Goal: Information Seeking & Learning: Learn about a topic

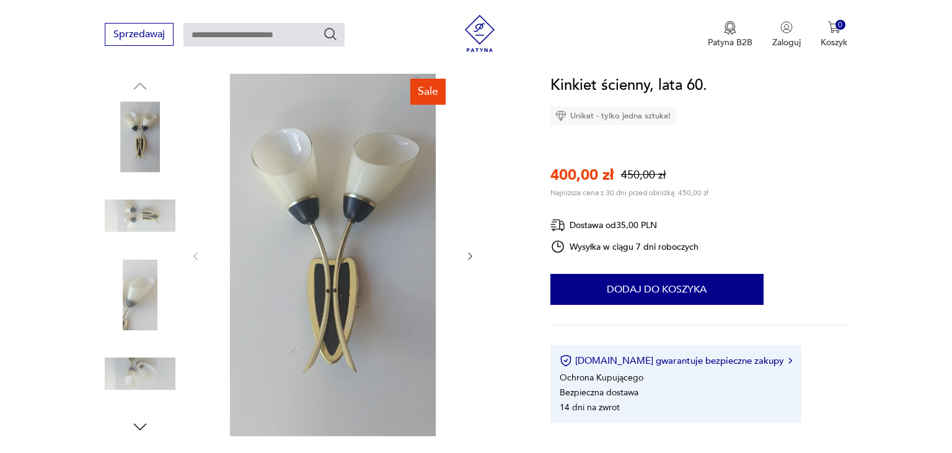
click at [463, 254] on div at bounding box center [332, 256] width 285 height 365
click at [138, 293] on img at bounding box center [140, 295] width 71 height 71
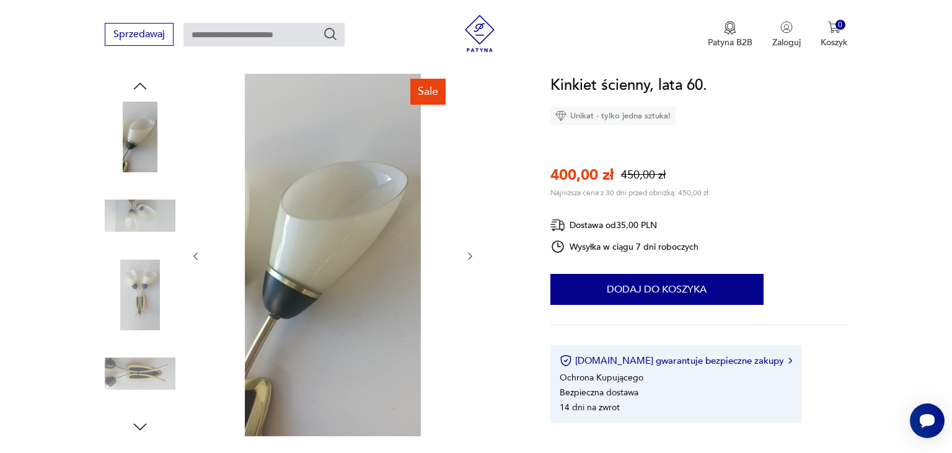
click at [145, 144] on img at bounding box center [140, 137] width 71 height 71
click at [142, 378] on img at bounding box center [140, 373] width 71 height 71
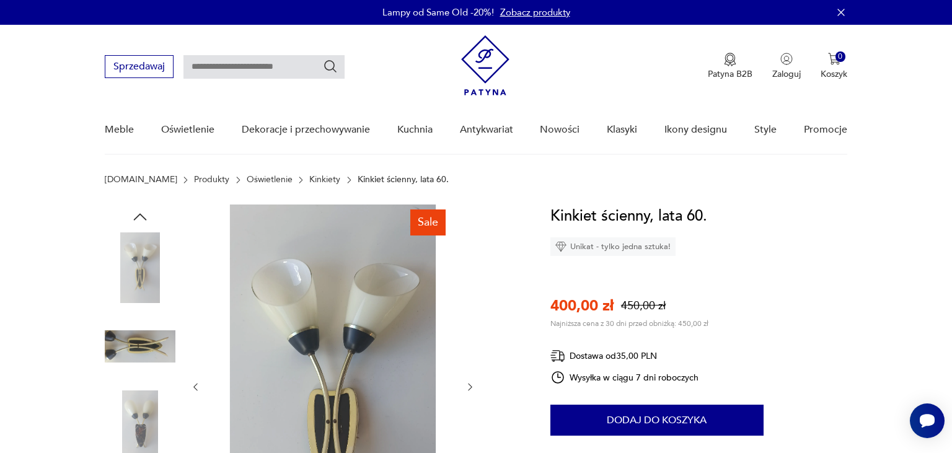
click at [309, 182] on link "Kinkiety" at bounding box center [324, 180] width 31 height 10
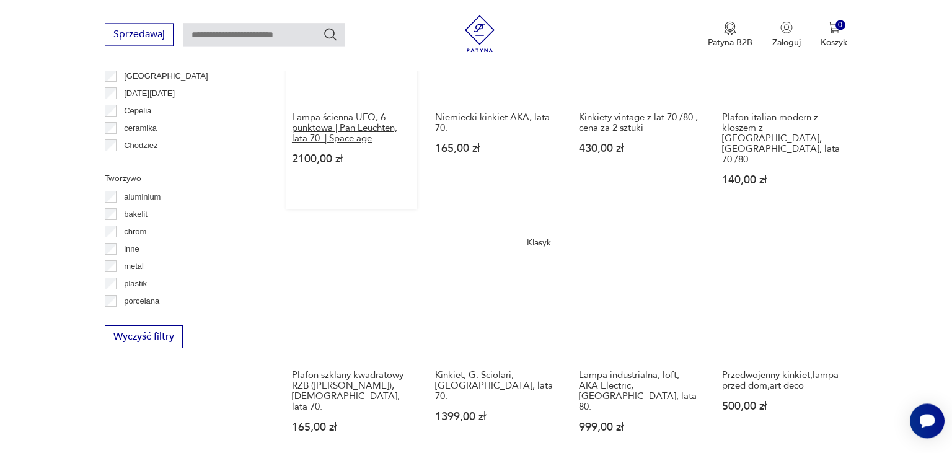
scroll to position [1327, 0]
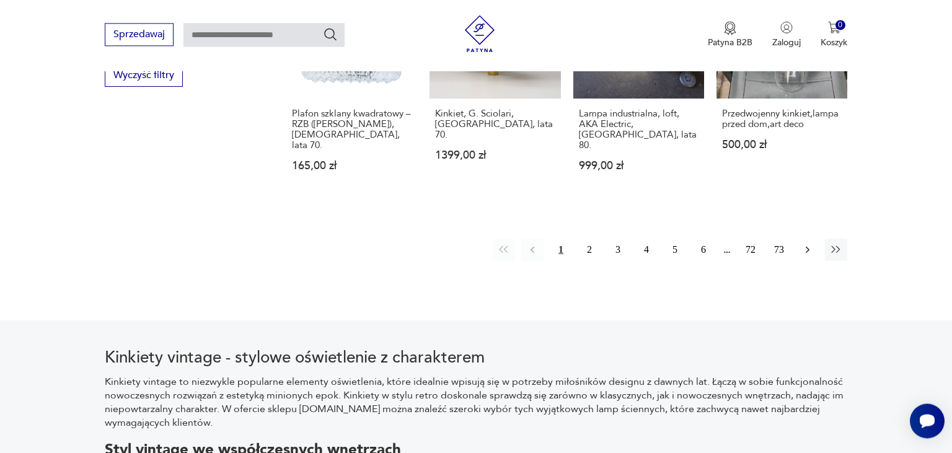
click at [808, 244] on icon "button" at bounding box center [807, 250] width 12 height 12
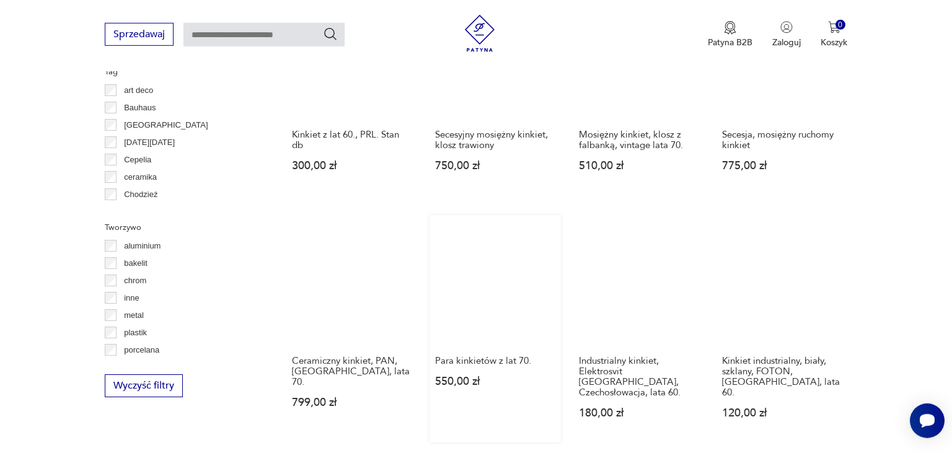
scroll to position [1076, 0]
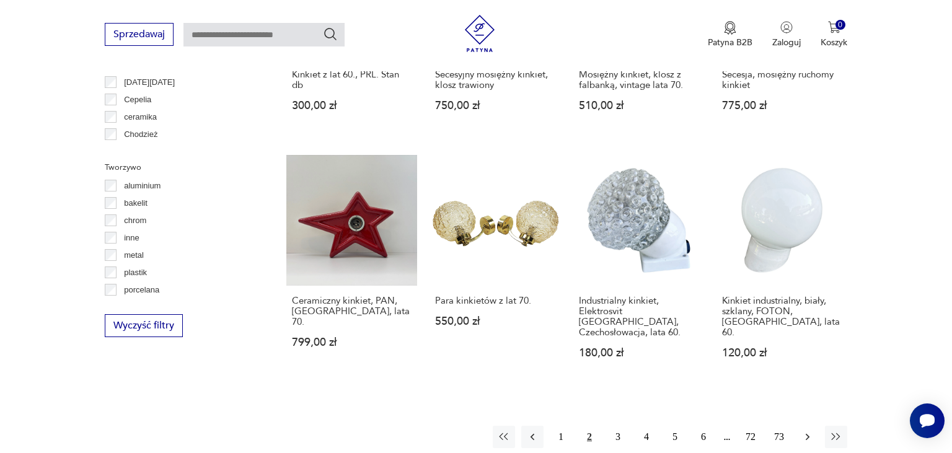
click at [804, 431] on icon "button" at bounding box center [807, 437] width 12 height 12
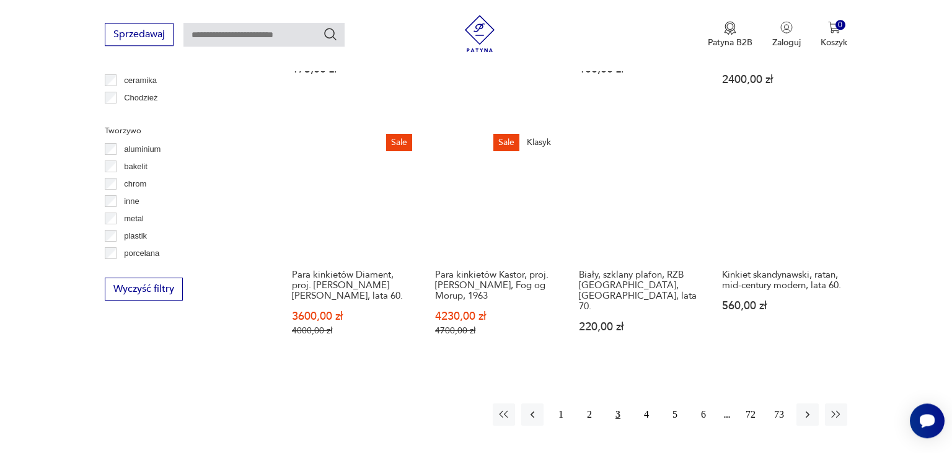
scroll to position [1142, 0]
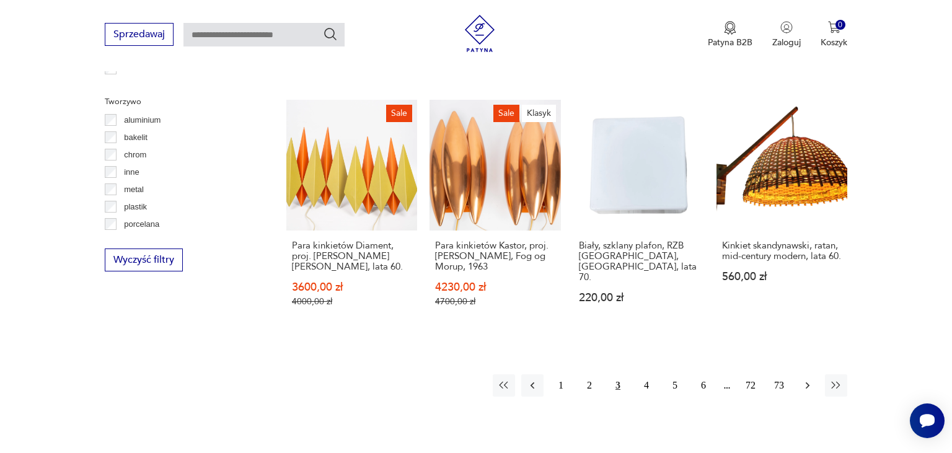
click at [814, 374] on button "button" at bounding box center [807, 385] width 22 height 22
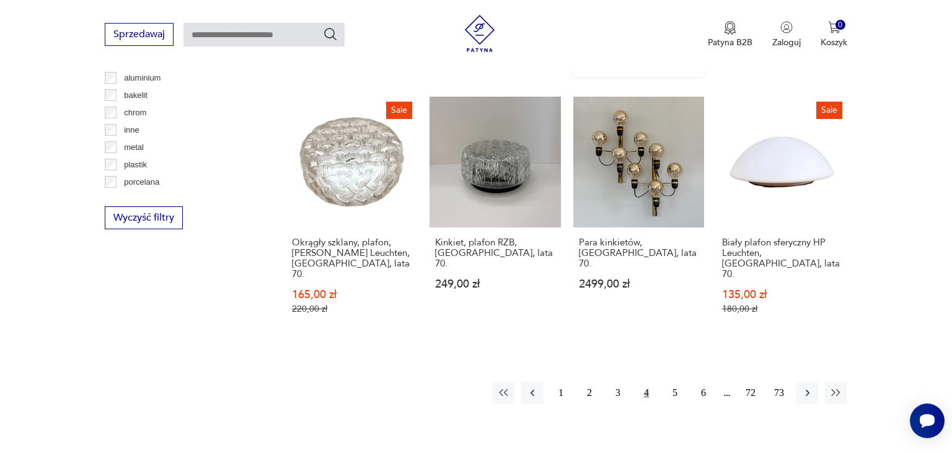
scroll to position [1207, 0]
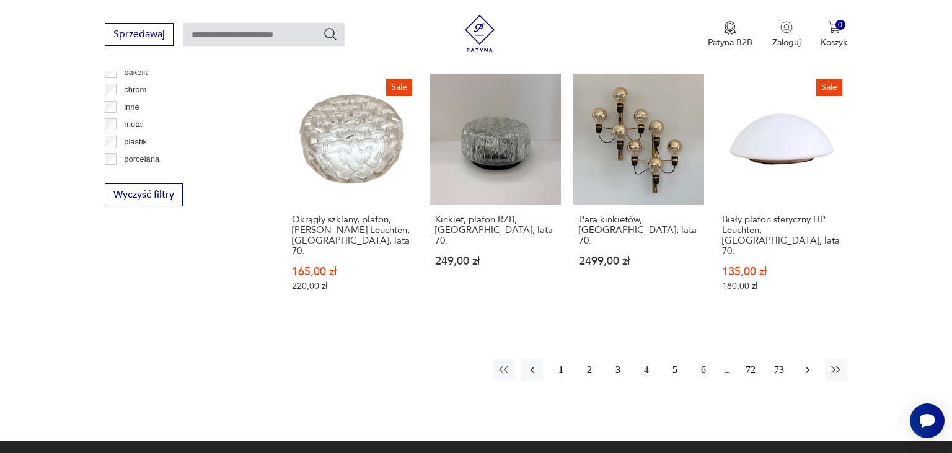
click at [808, 359] on button "button" at bounding box center [807, 370] width 22 height 22
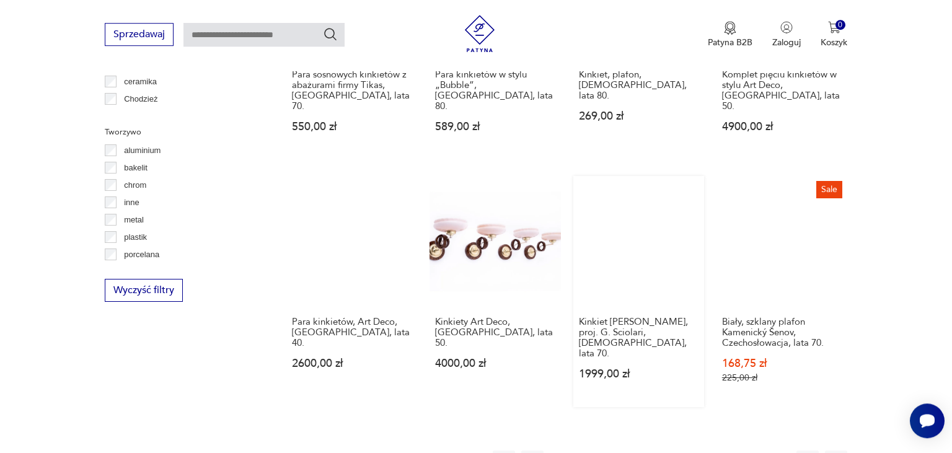
scroll to position [1142, 0]
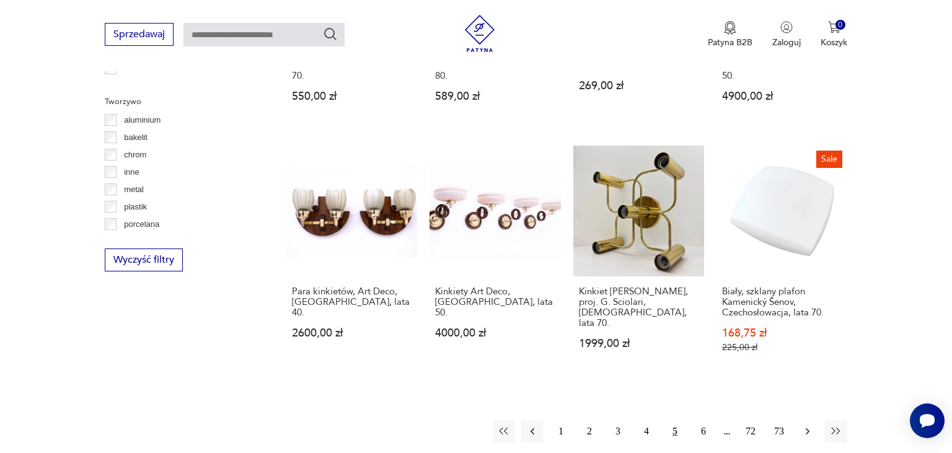
click at [811, 425] on icon "button" at bounding box center [807, 431] width 12 height 12
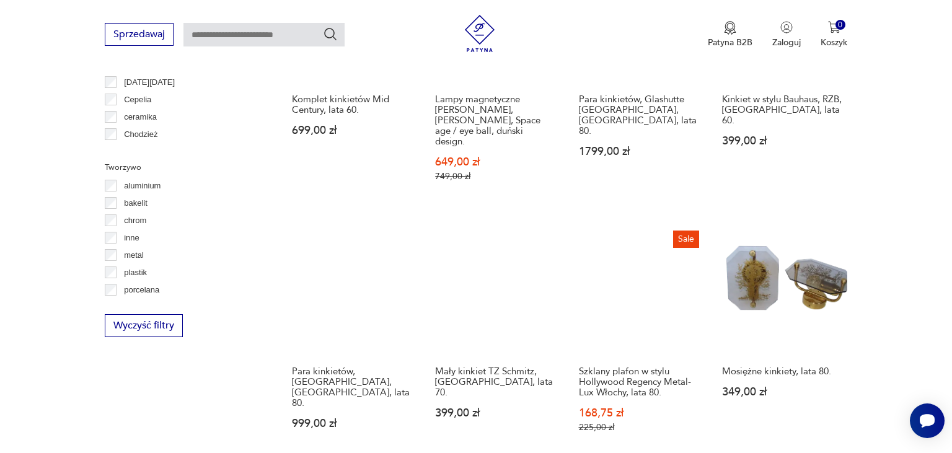
scroll to position [1339, 0]
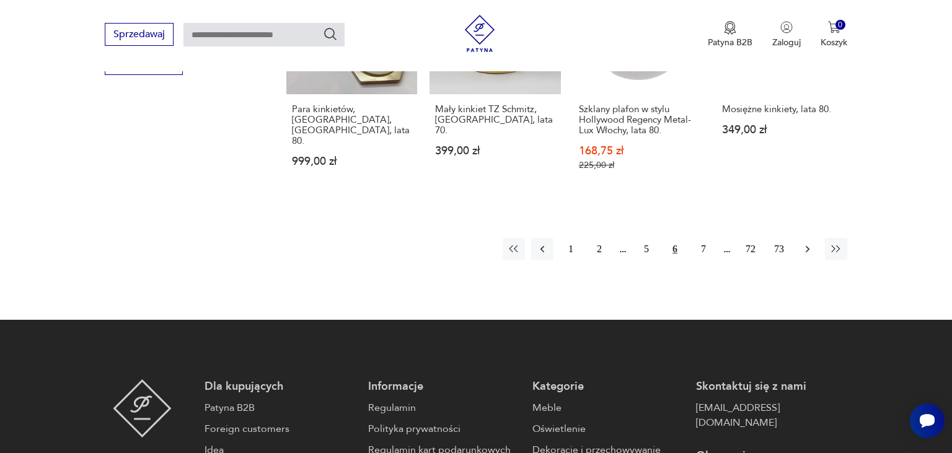
click at [810, 243] on icon "button" at bounding box center [807, 249] width 12 height 12
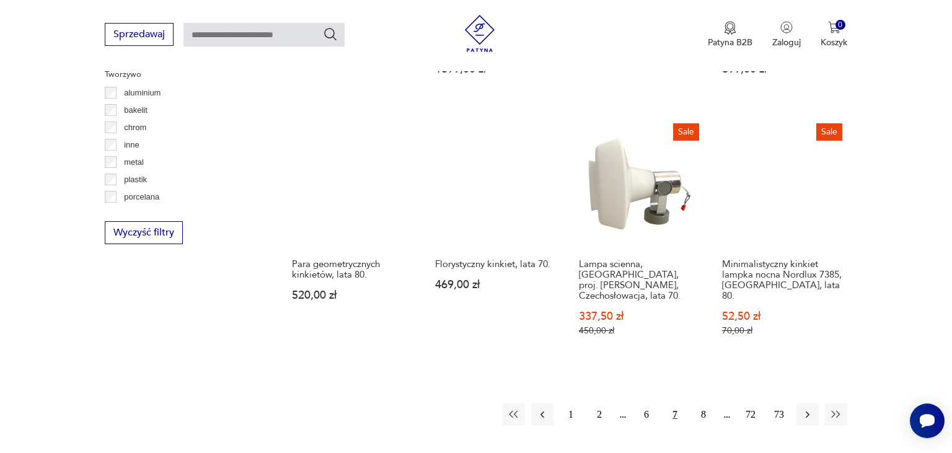
scroll to position [1207, 0]
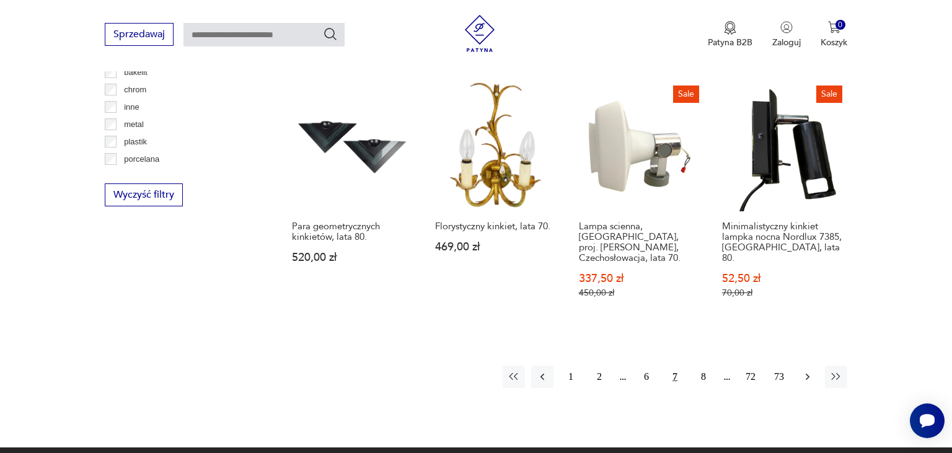
click at [809, 374] on icon "button" at bounding box center [808, 377] width 4 height 7
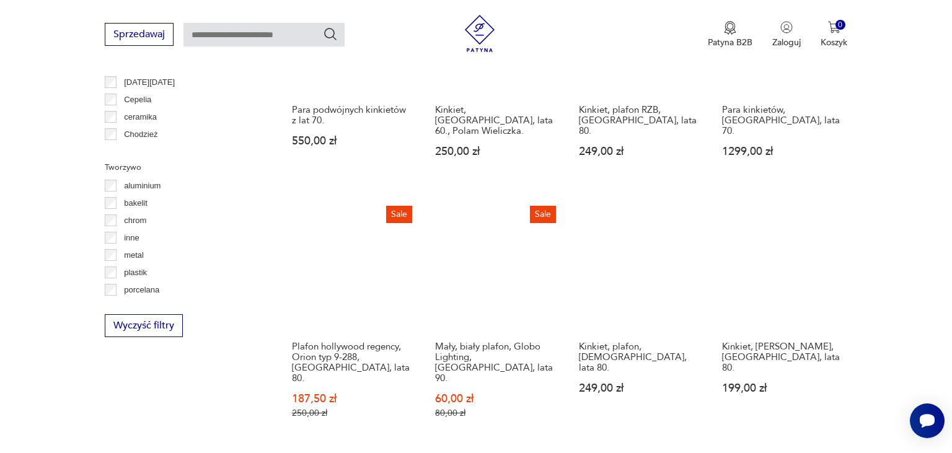
scroll to position [1273, 0]
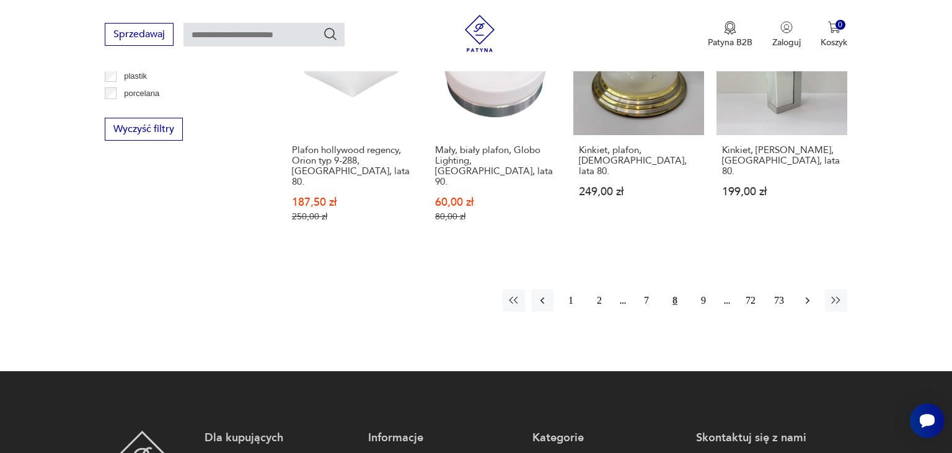
click at [803, 294] on icon "button" at bounding box center [807, 300] width 12 height 12
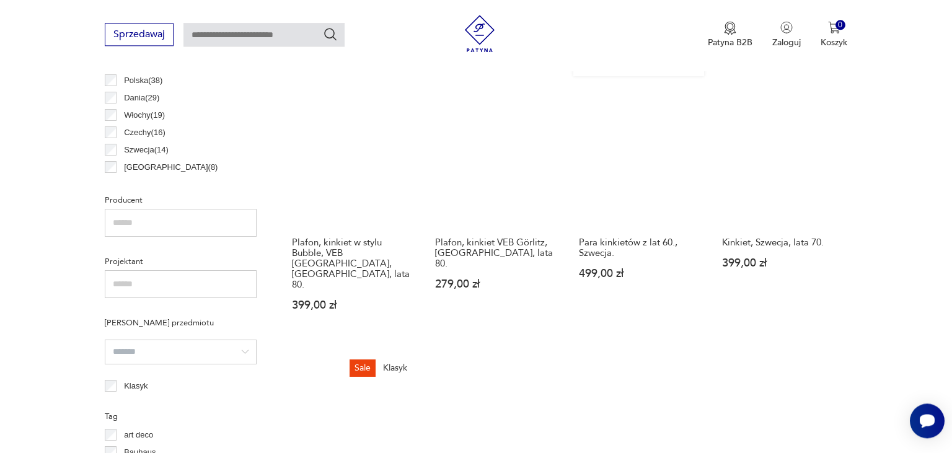
scroll to position [684, 0]
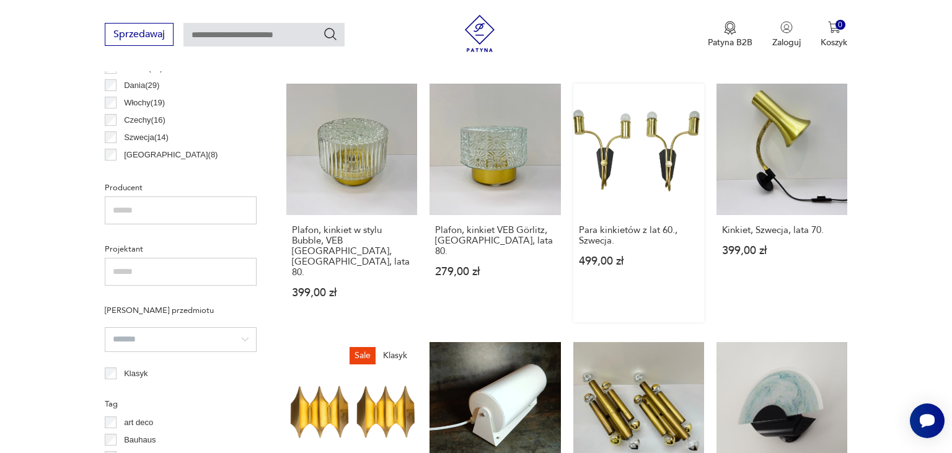
click at [673, 151] on link "Para kinkietów z lat 60., Szwecja. 499,00 zł" at bounding box center [638, 203] width 131 height 238
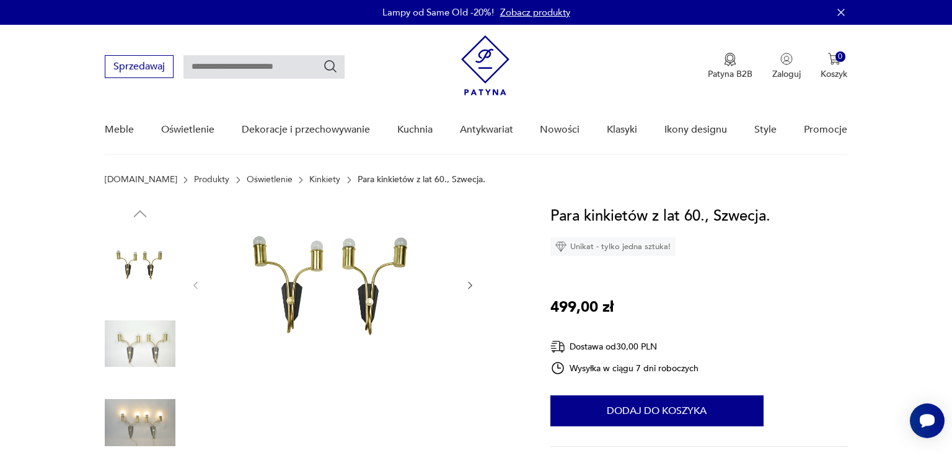
click at [368, 300] on img at bounding box center [332, 284] width 239 height 159
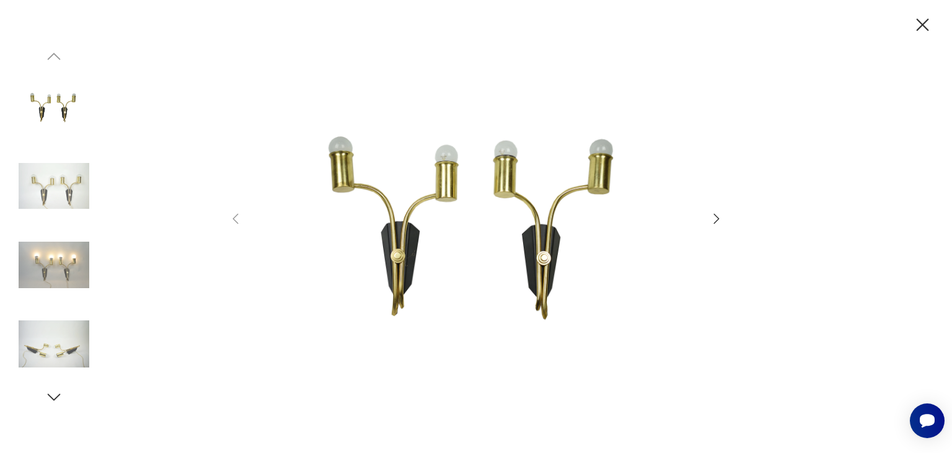
click at [527, 244] on img at bounding box center [475, 225] width 441 height 363
click at [553, 241] on img at bounding box center [475, 225] width 441 height 363
click at [61, 266] on img at bounding box center [54, 265] width 71 height 71
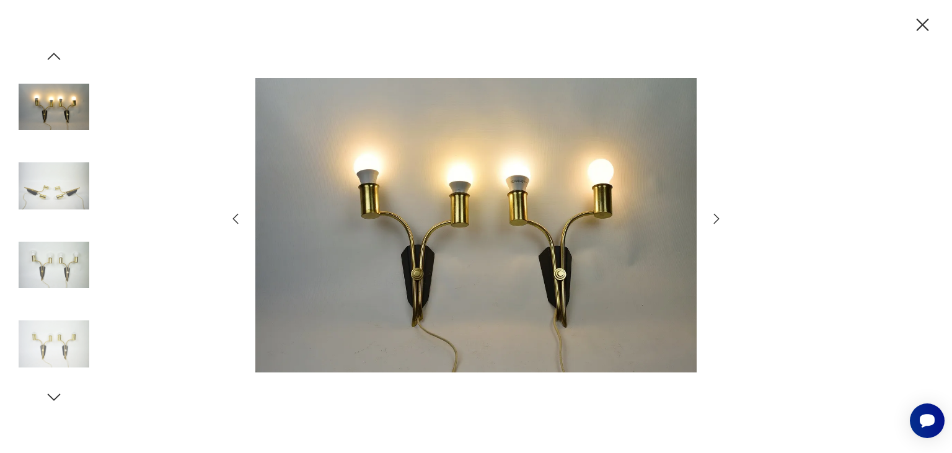
click at [922, 25] on icon "button" at bounding box center [923, 25] width 12 height 12
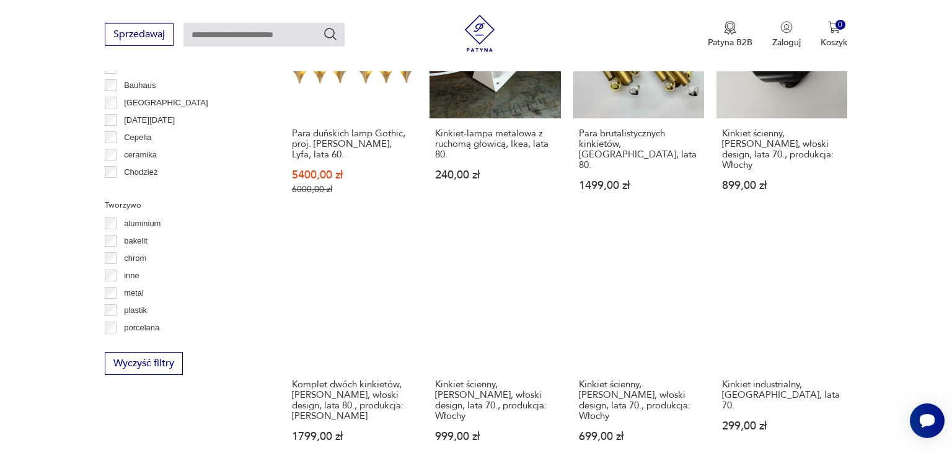
scroll to position [1076, 0]
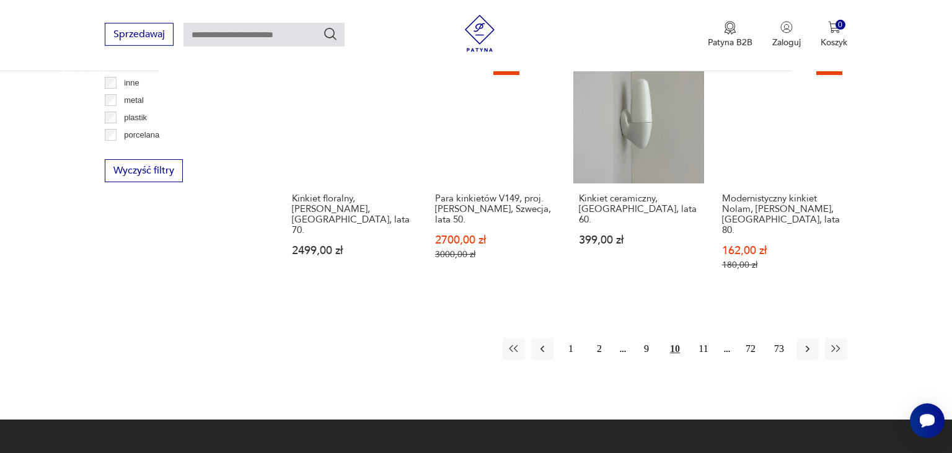
scroll to position [1273, 0]
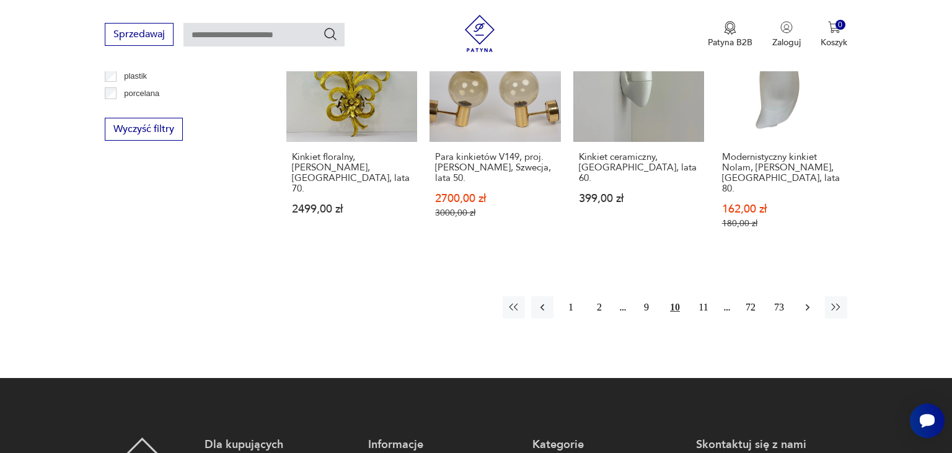
click at [798, 296] on button "button" at bounding box center [807, 307] width 22 height 22
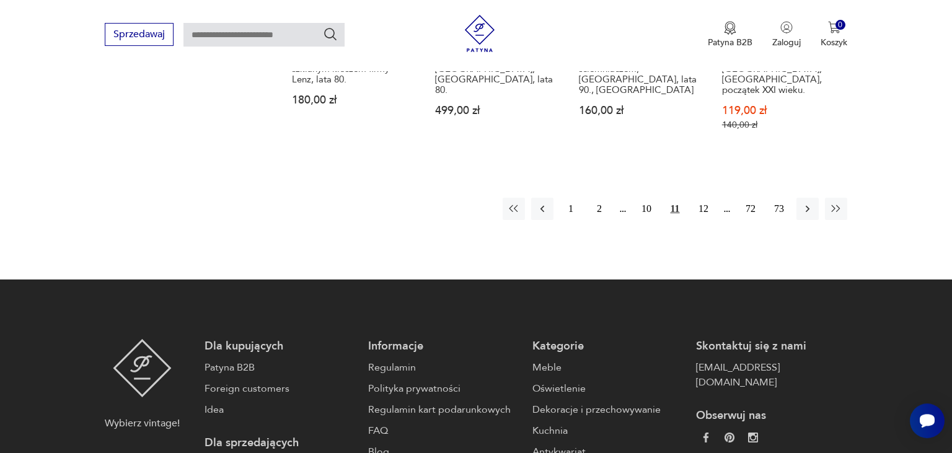
scroll to position [1404, 0]
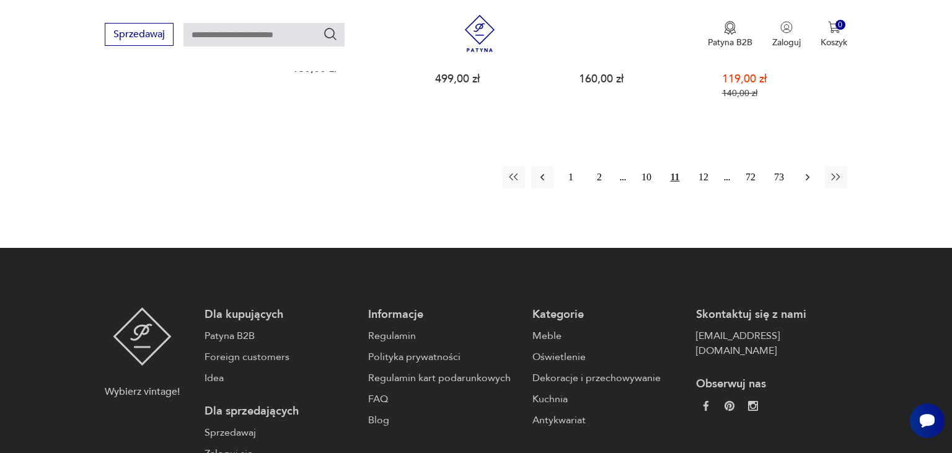
click at [807, 174] on icon "button" at bounding box center [808, 177] width 4 height 7
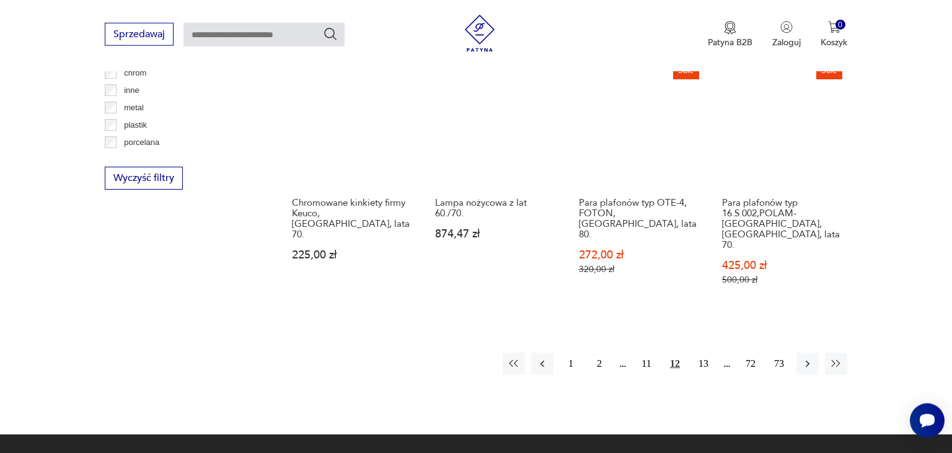
scroll to position [1273, 0]
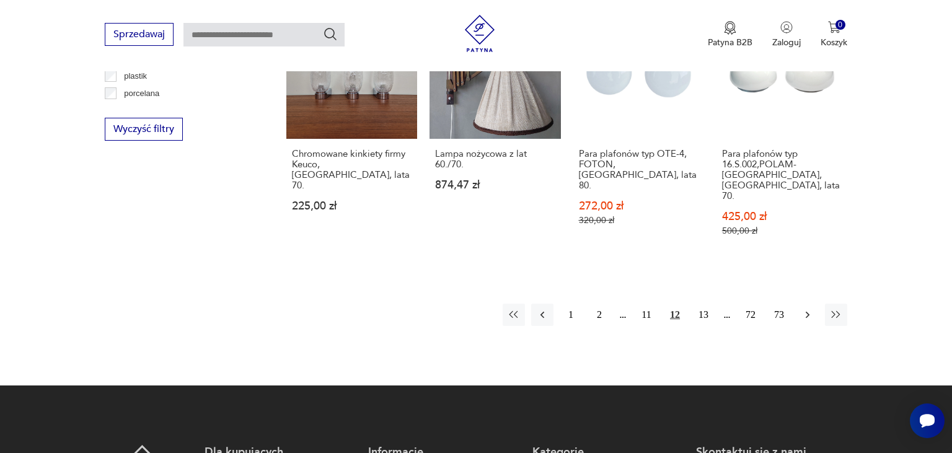
click at [814, 304] on button "button" at bounding box center [807, 315] width 22 height 22
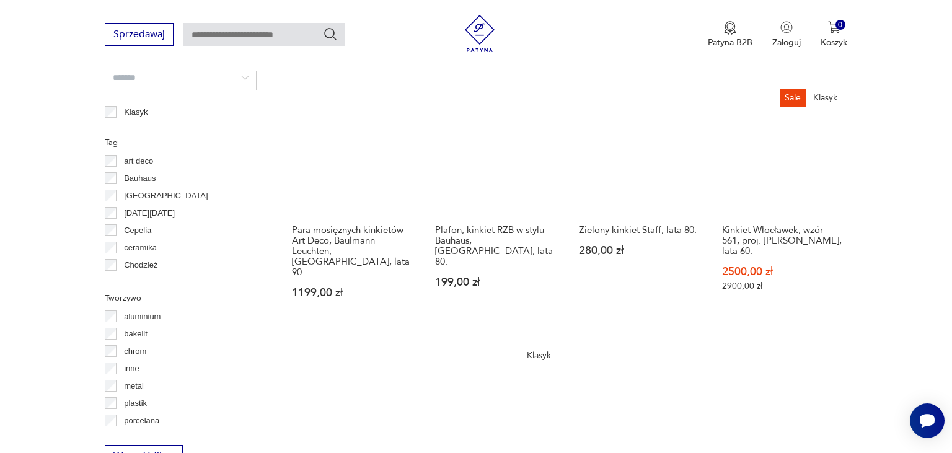
scroll to position [1207, 0]
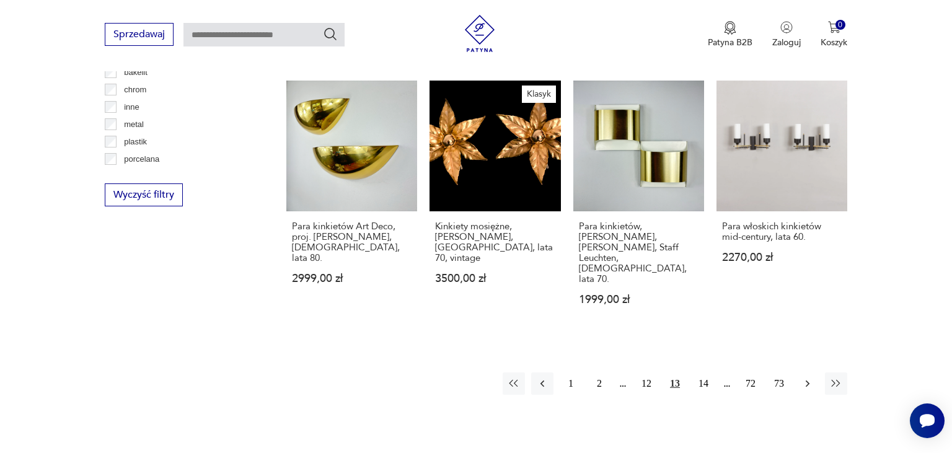
click at [808, 377] on icon "button" at bounding box center [807, 383] width 12 height 12
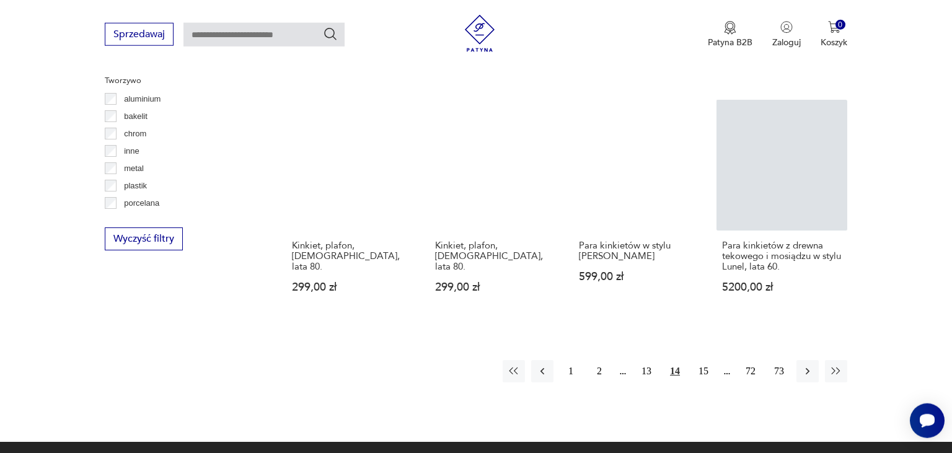
scroll to position [1142, 0]
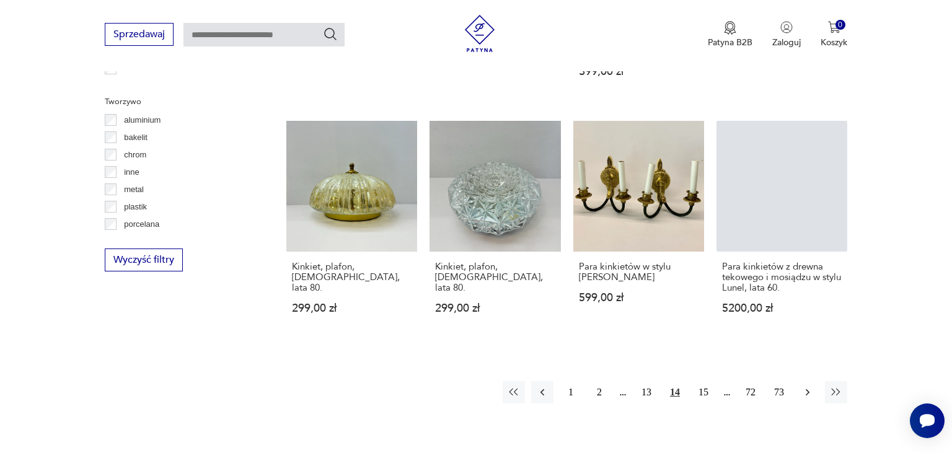
click at [804, 386] on icon "button" at bounding box center [807, 392] width 12 height 12
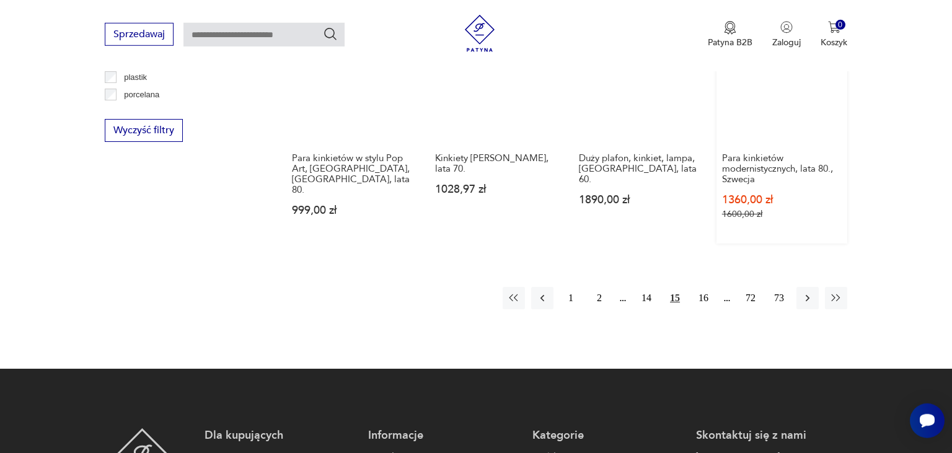
scroll to position [1273, 0]
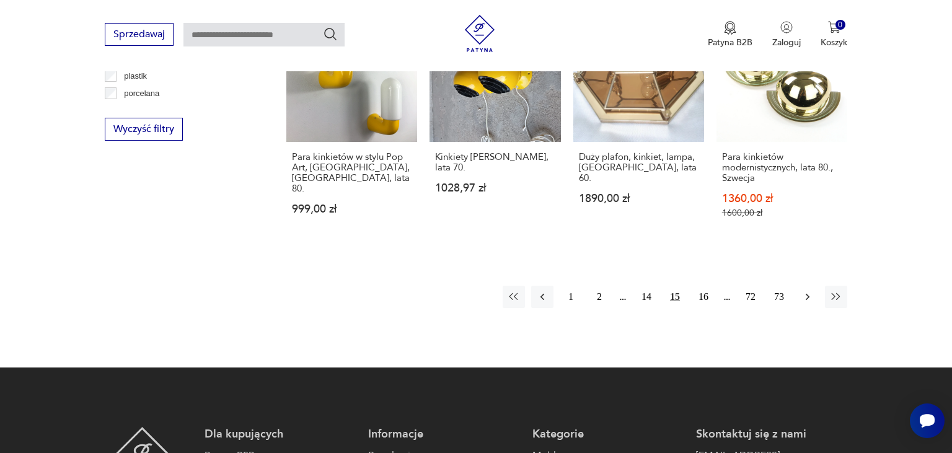
click at [803, 291] on icon "button" at bounding box center [807, 297] width 12 height 12
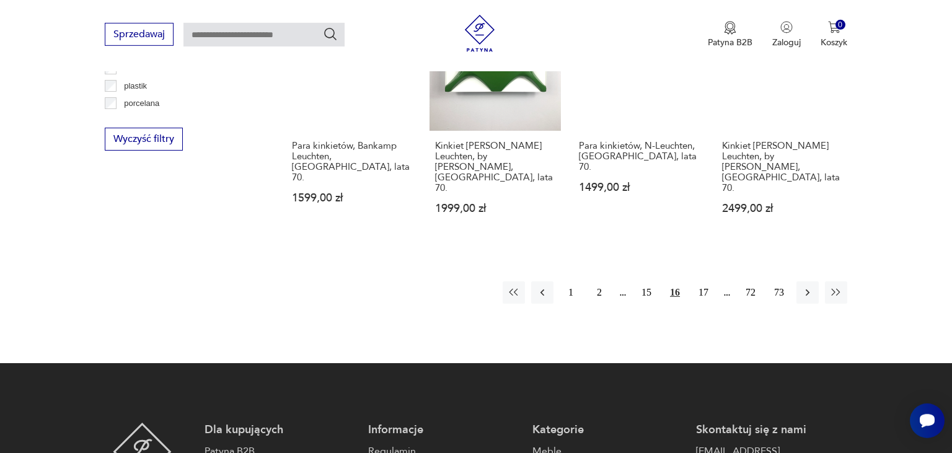
scroll to position [1273, 0]
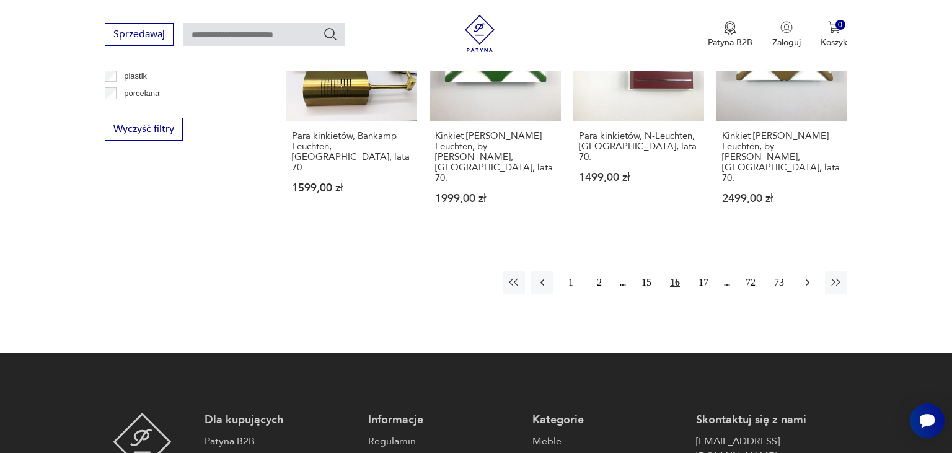
click at [809, 276] on icon "button" at bounding box center [807, 282] width 12 height 12
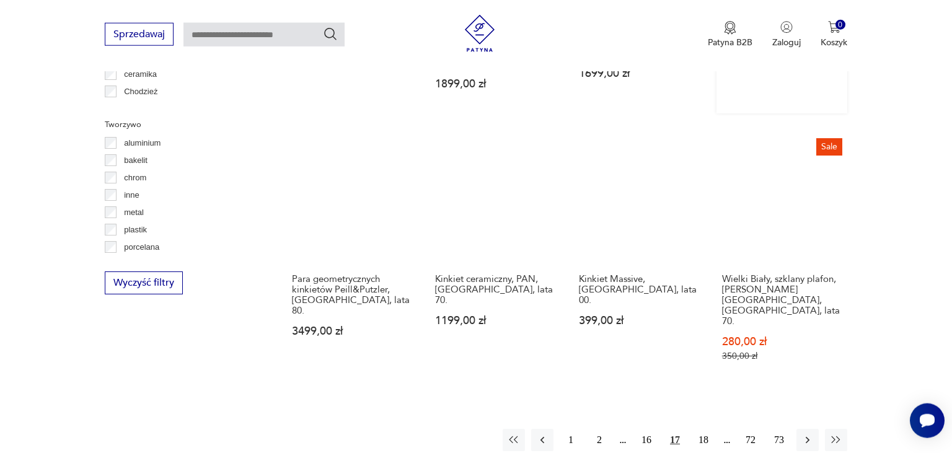
scroll to position [1142, 0]
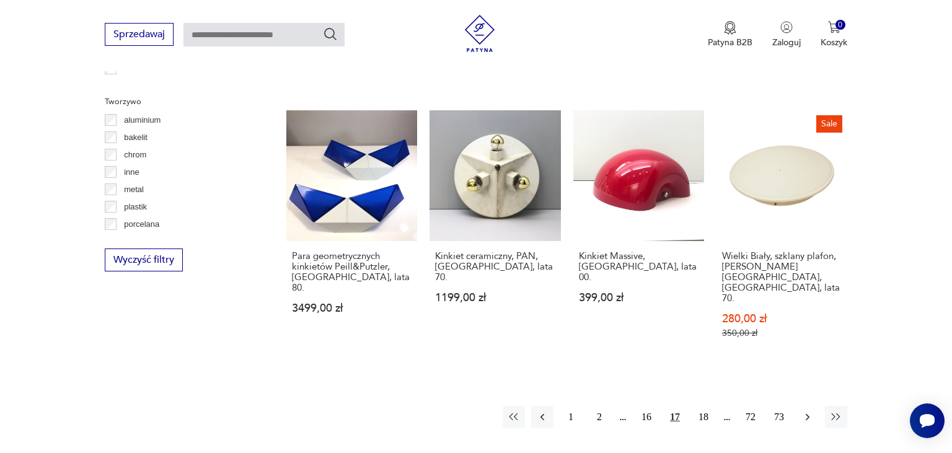
click at [805, 411] on icon "button" at bounding box center [807, 417] width 12 height 12
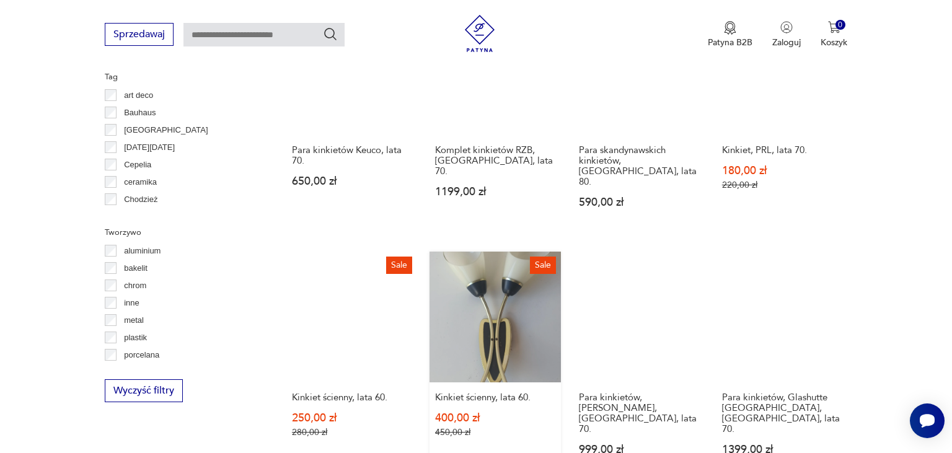
scroll to position [1273, 0]
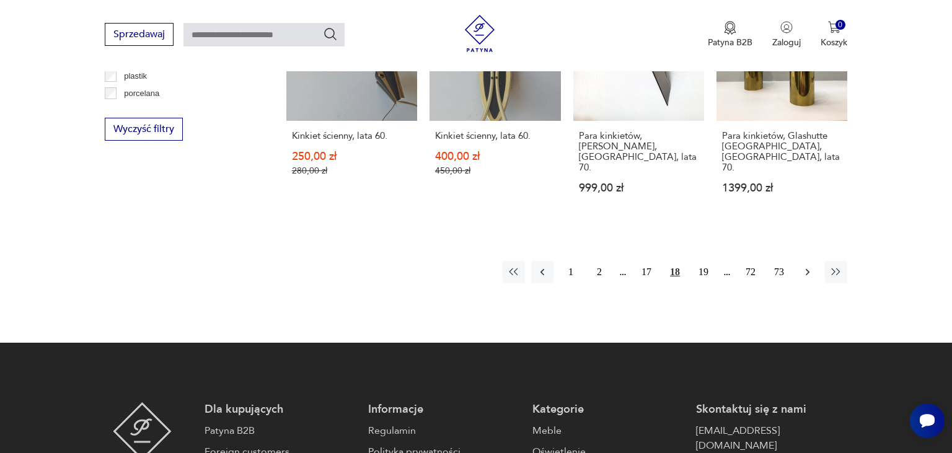
click at [803, 266] on icon "button" at bounding box center [807, 272] width 12 height 12
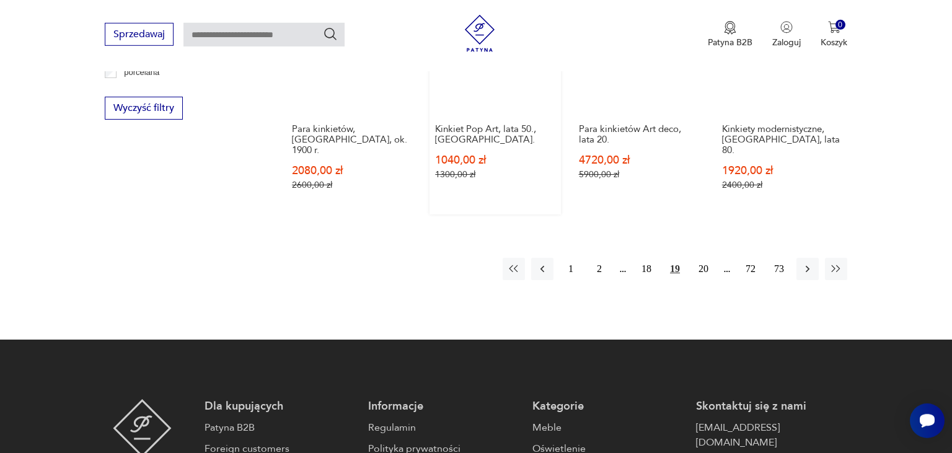
scroll to position [1339, 0]
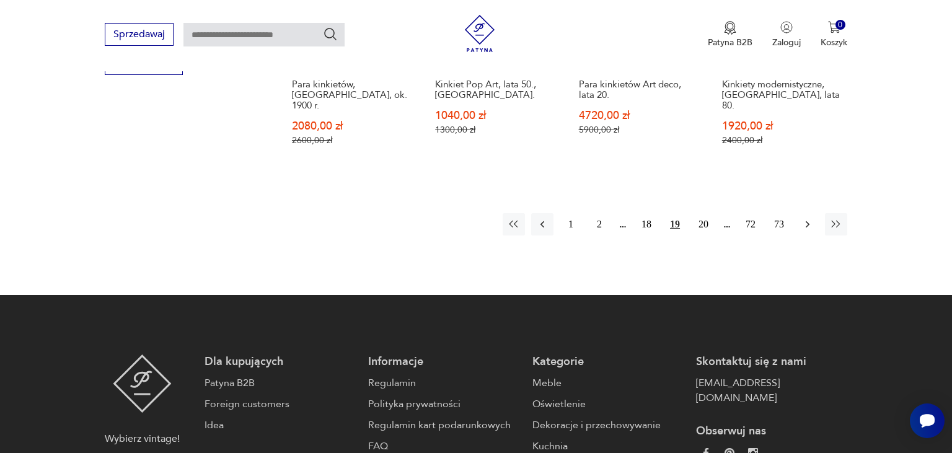
click at [804, 218] on icon "button" at bounding box center [807, 224] width 12 height 12
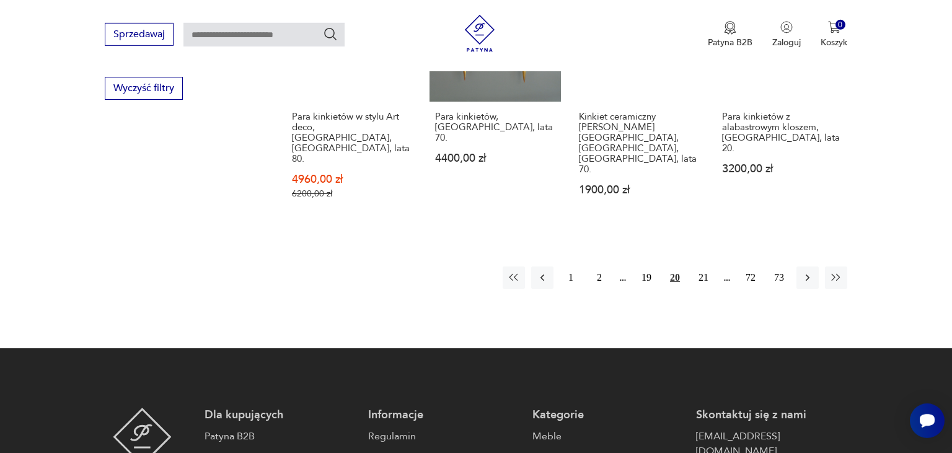
scroll to position [1339, 0]
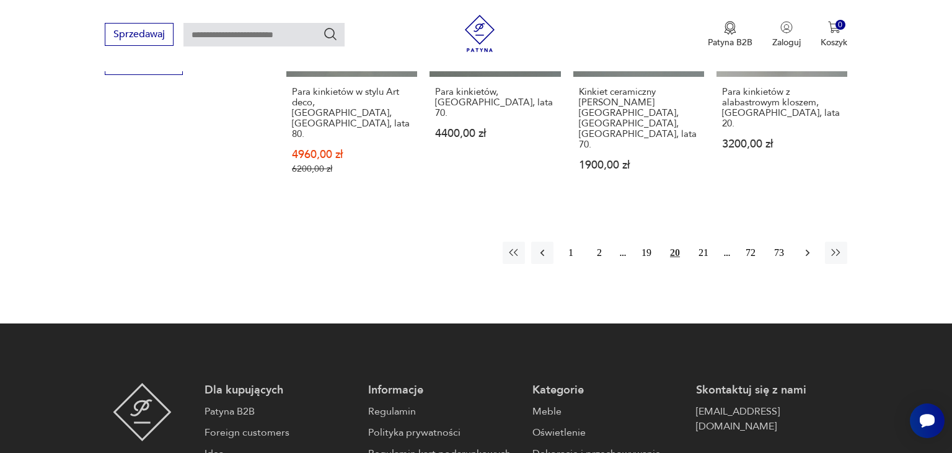
click at [808, 242] on button "button" at bounding box center [807, 253] width 22 height 22
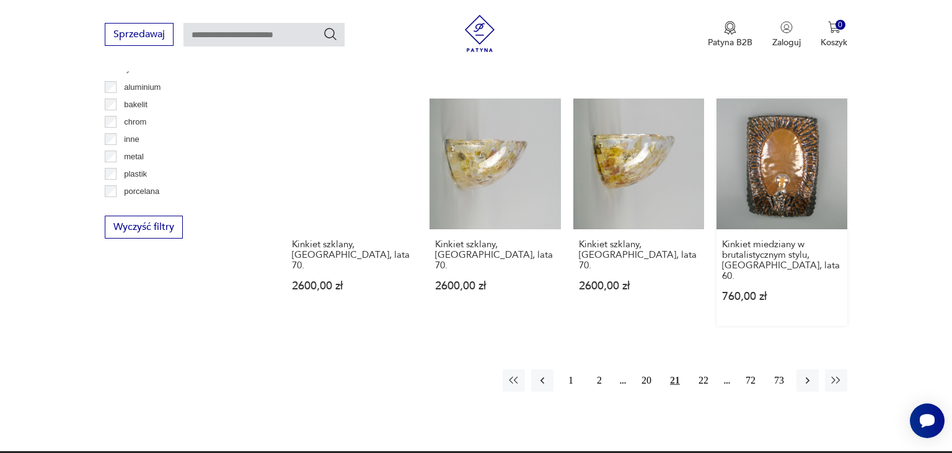
scroll to position [1207, 0]
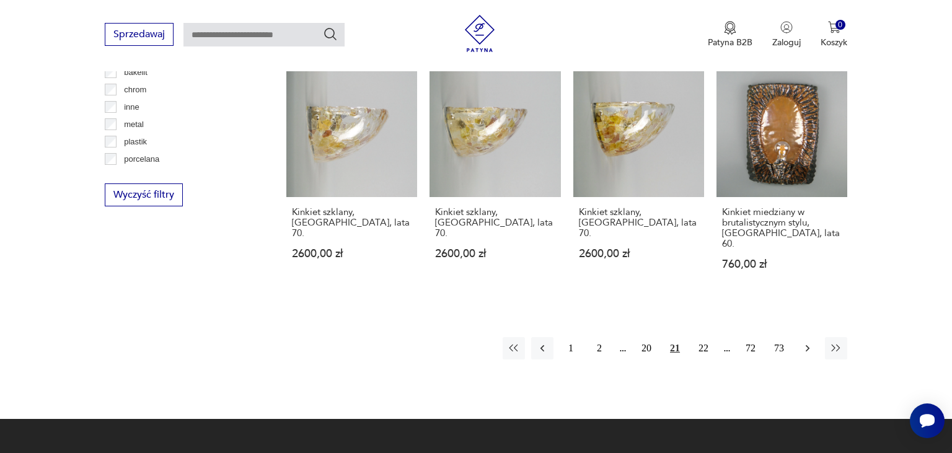
click at [807, 345] on icon "button" at bounding box center [808, 348] width 4 height 7
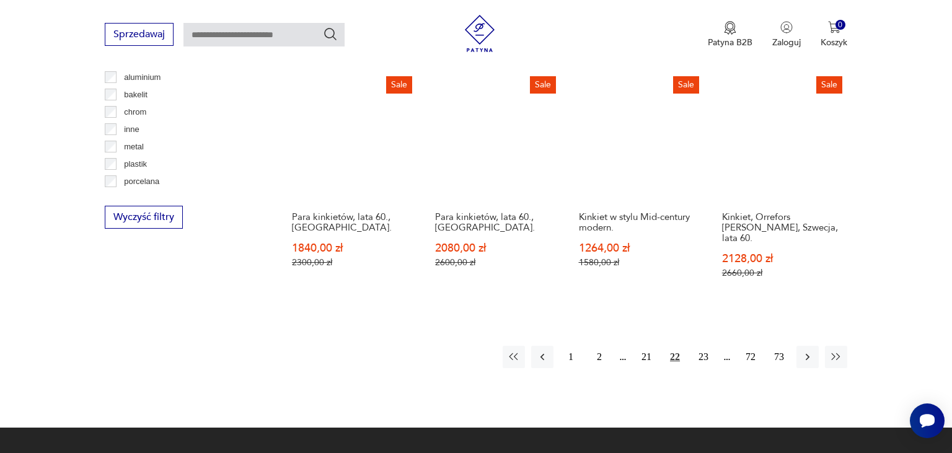
scroll to position [1207, 0]
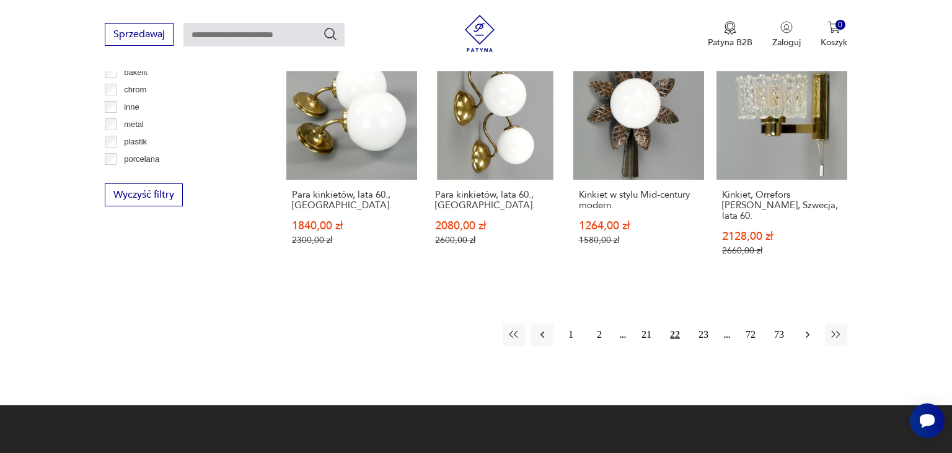
click at [804, 328] on icon "button" at bounding box center [807, 334] width 12 height 12
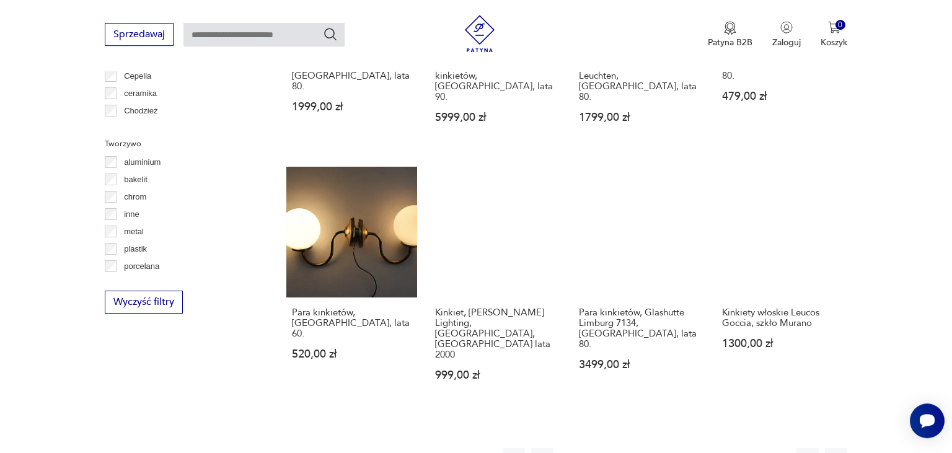
scroll to position [1142, 0]
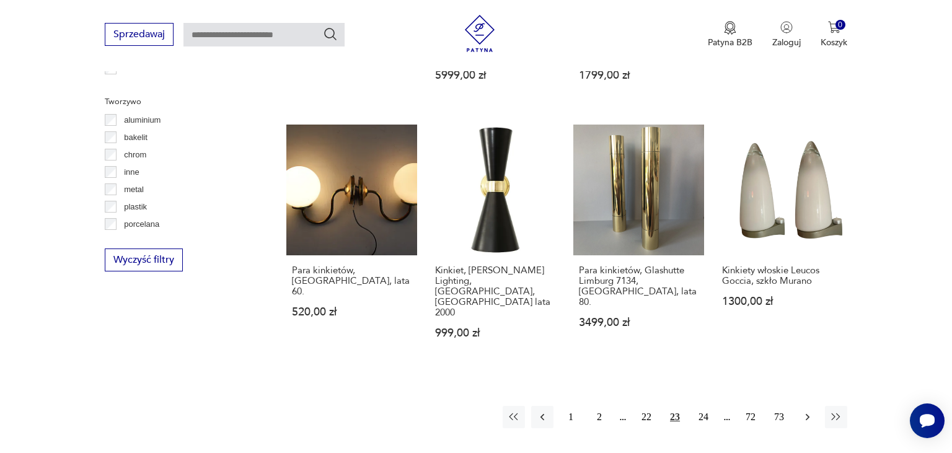
click at [810, 411] on icon "button" at bounding box center [807, 417] width 12 height 12
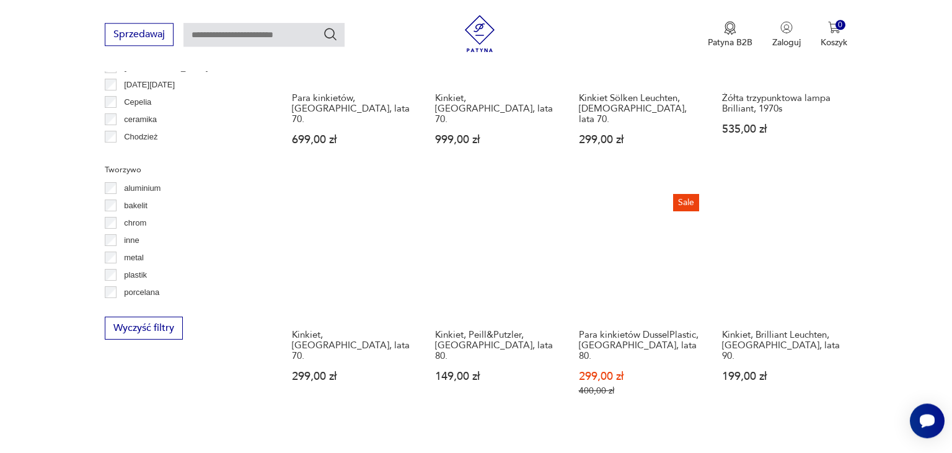
scroll to position [1076, 0]
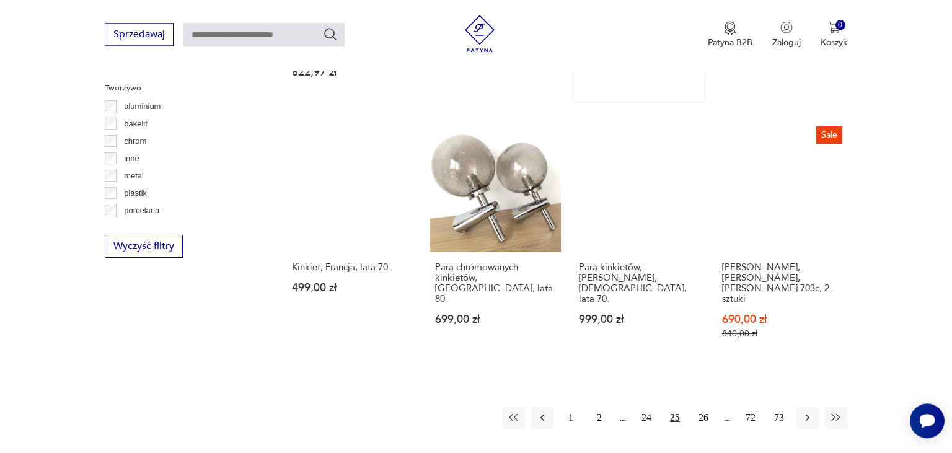
scroll to position [1207, 0]
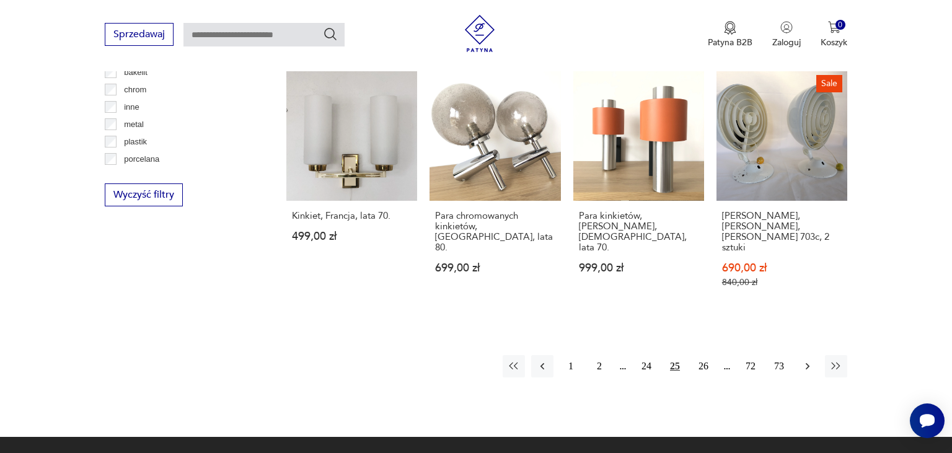
click at [804, 360] on icon "button" at bounding box center [807, 366] width 12 height 12
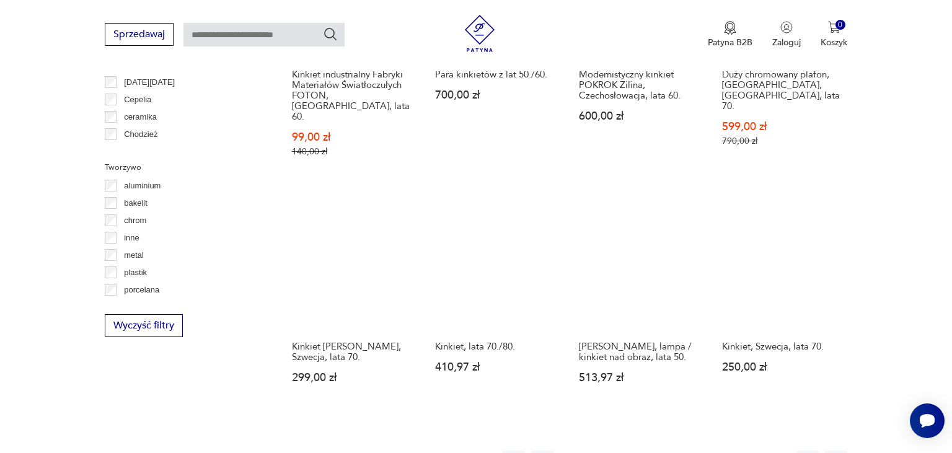
scroll to position [1142, 0]
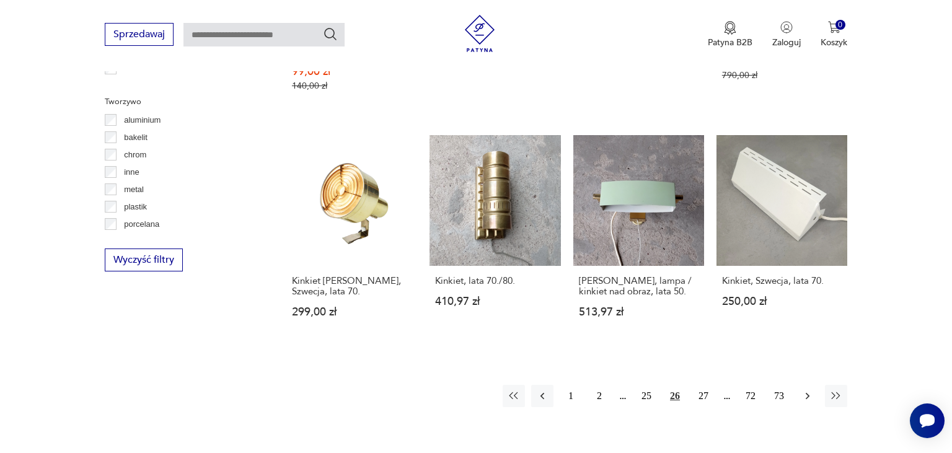
click at [808, 385] on button "button" at bounding box center [807, 396] width 22 height 22
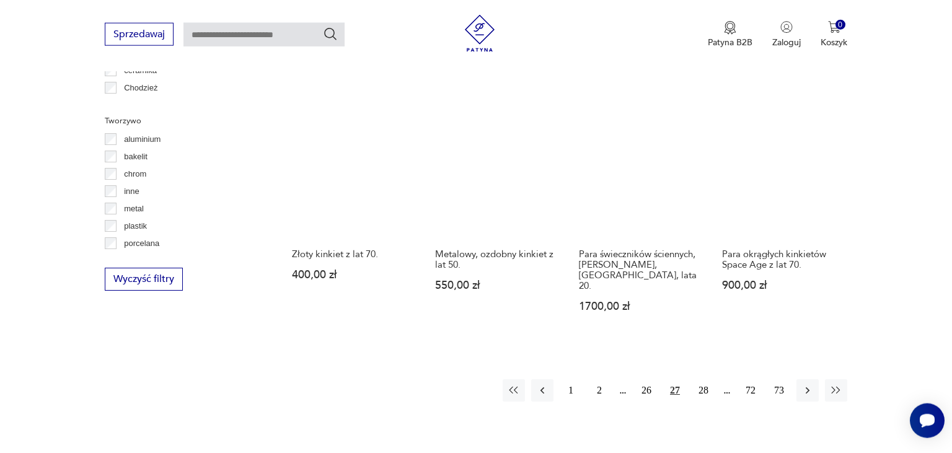
scroll to position [1142, 0]
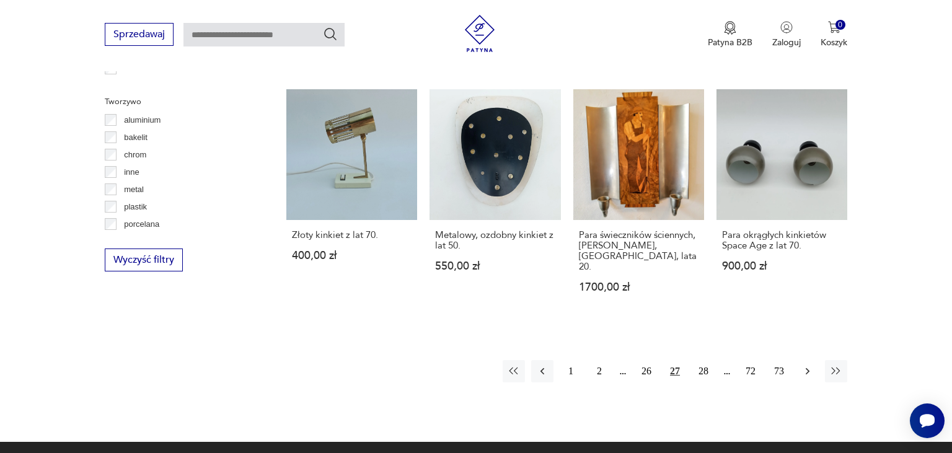
click at [808, 365] on icon "button" at bounding box center [807, 371] width 12 height 12
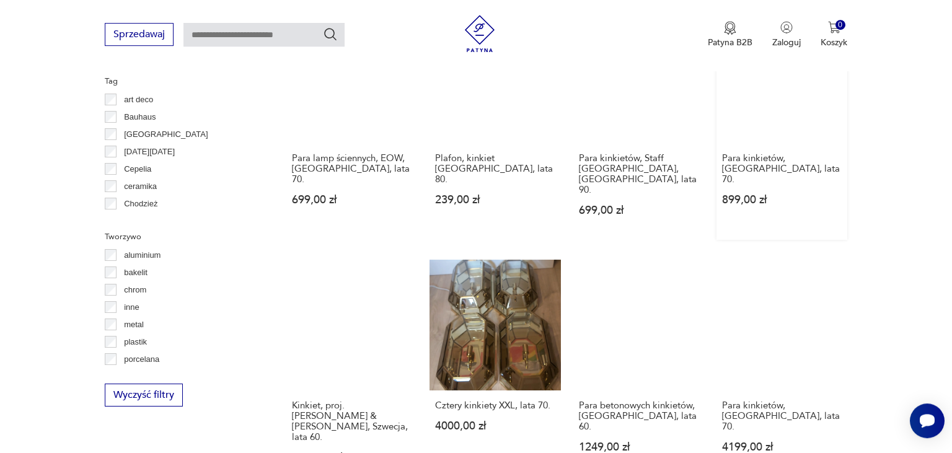
scroll to position [1076, 0]
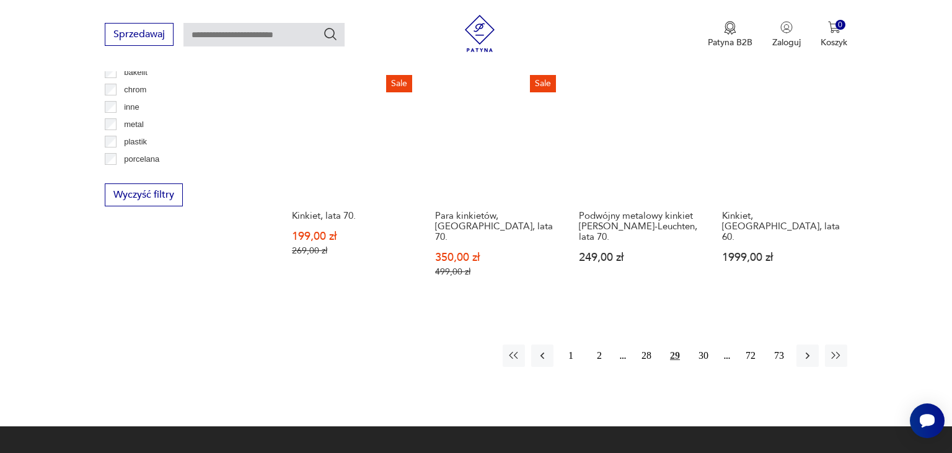
scroll to position [1142, 0]
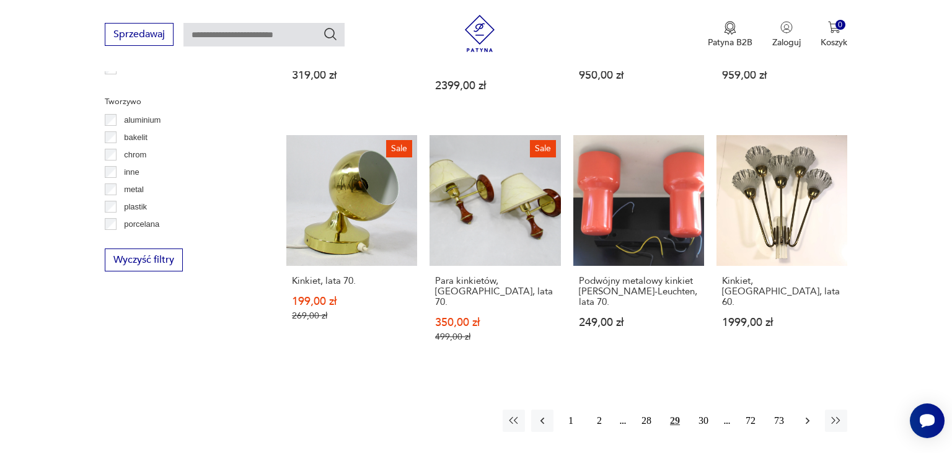
click at [808, 418] on icon "button" at bounding box center [808, 421] width 4 height 7
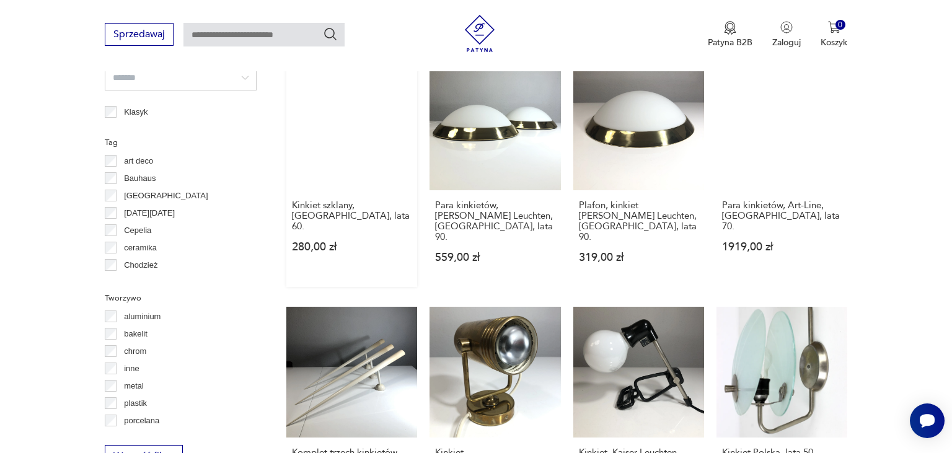
scroll to position [1207, 0]
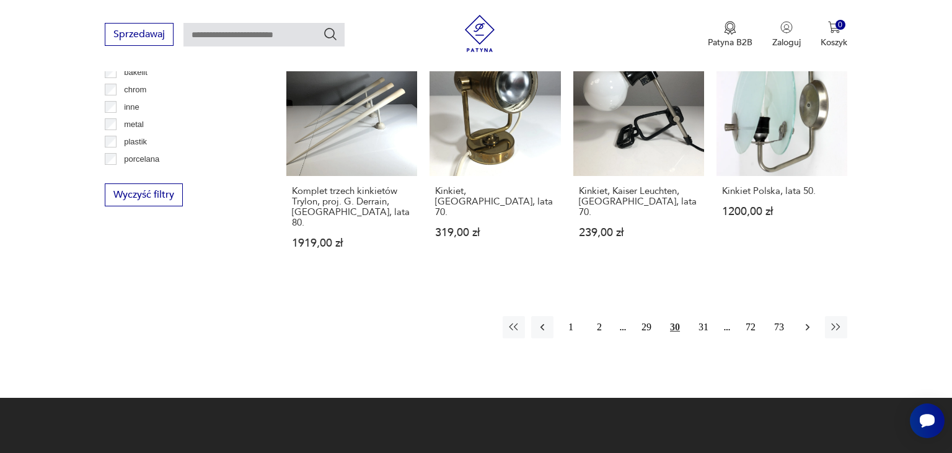
click at [806, 321] on icon "button" at bounding box center [807, 327] width 12 height 12
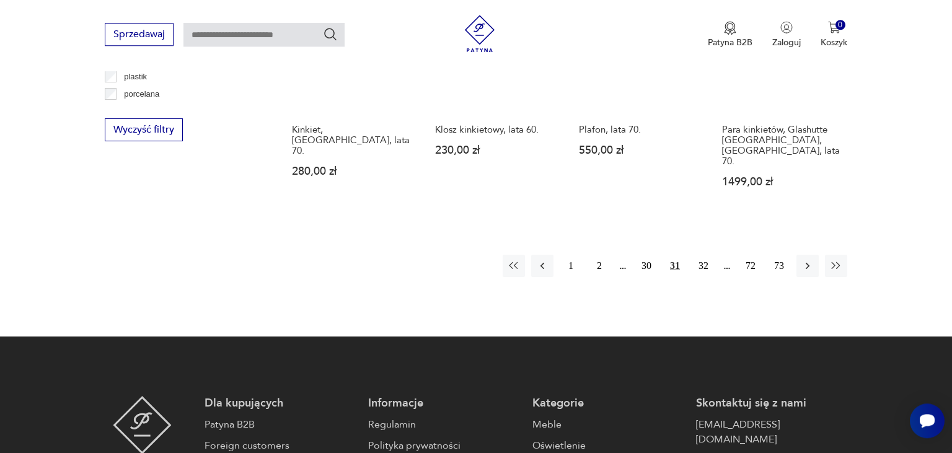
scroll to position [1273, 0]
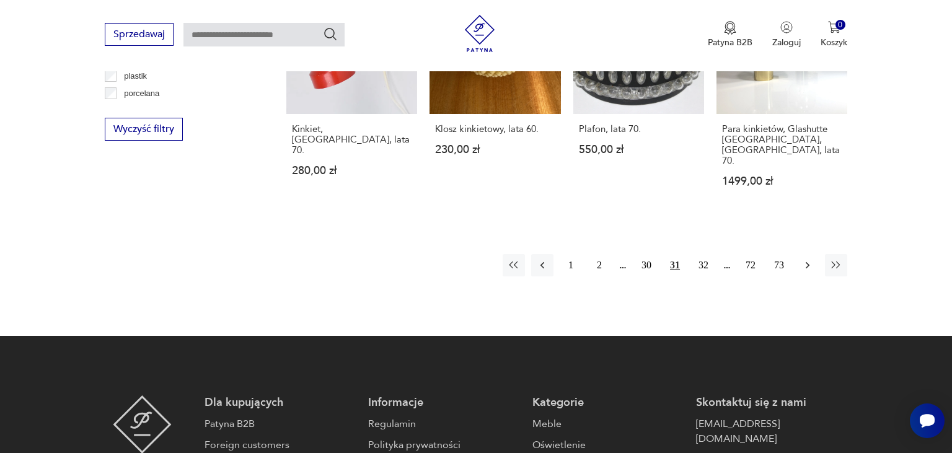
click at [807, 259] on icon "button" at bounding box center [807, 265] width 12 height 12
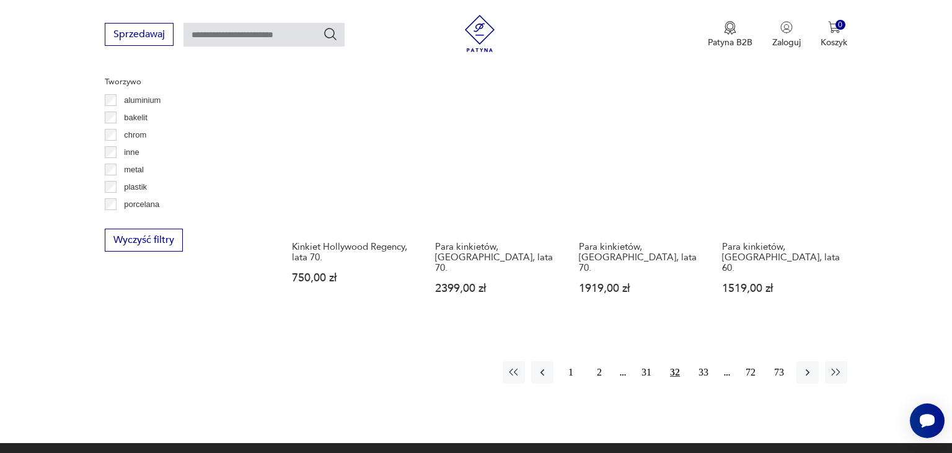
scroll to position [1273, 0]
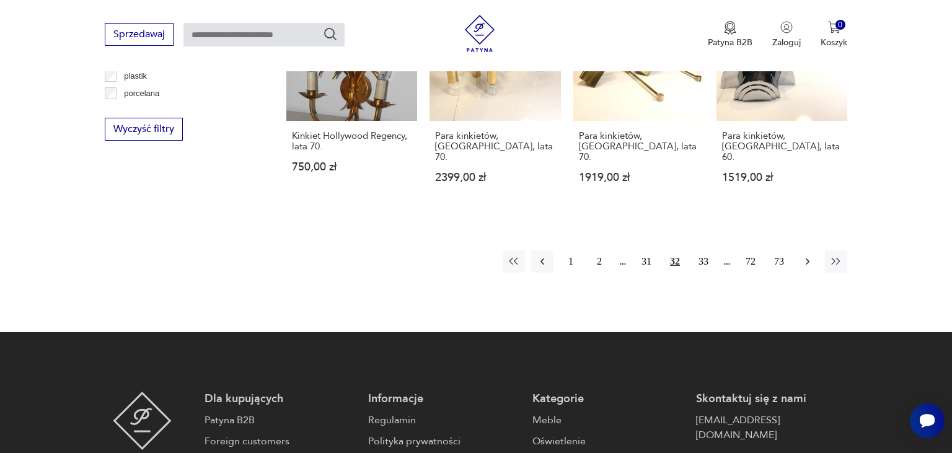
click at [803, 250] on button "button" at bounding box center [807, 261] width 22 height 22
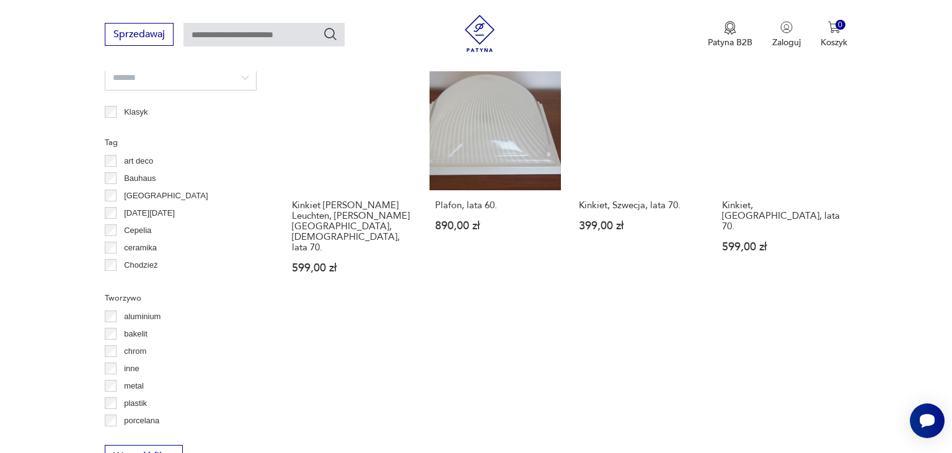
scroll to position [1207, 0]
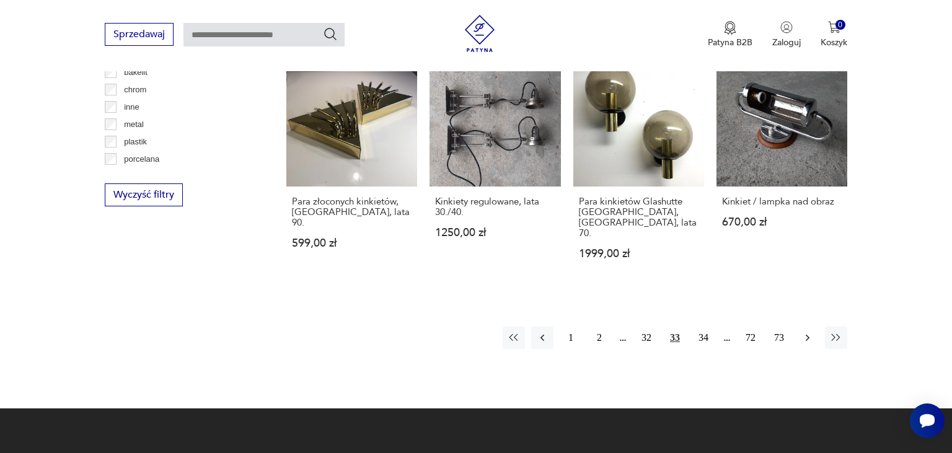
click at [809, 332] on icon "button" at bounding box center [807, 338] width 12 height 12
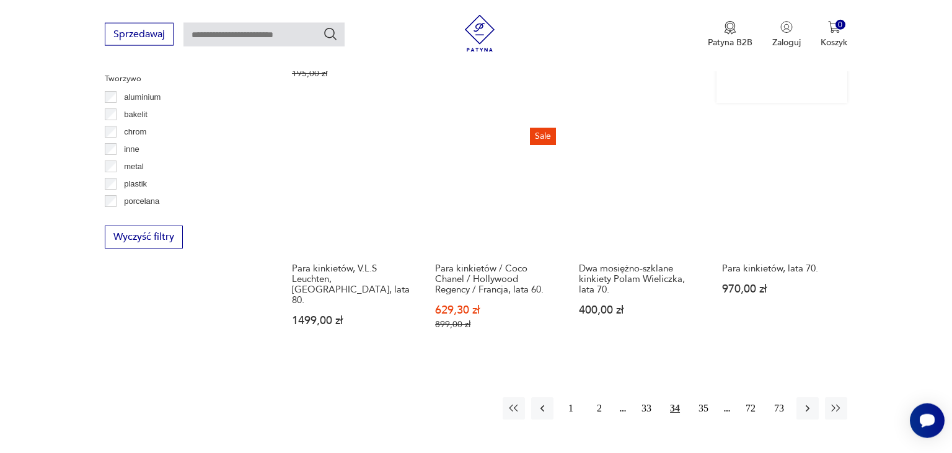
scroll to position [1207, 0]
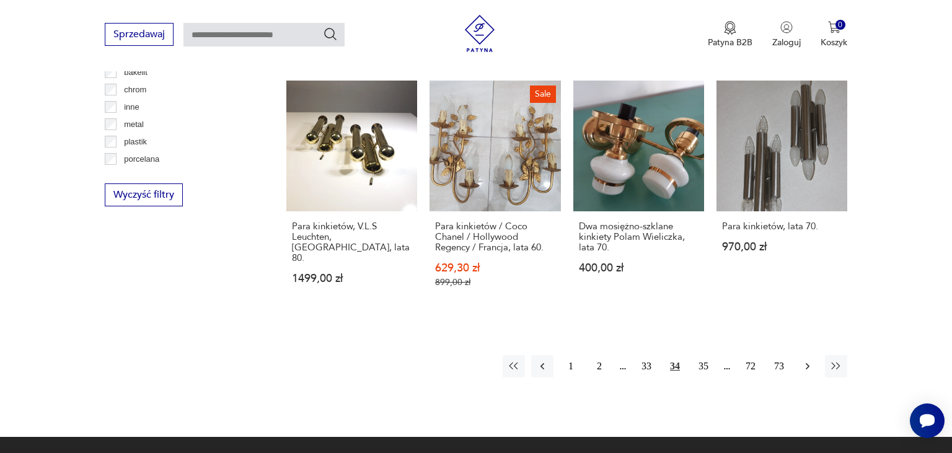
click at [809, 363] on icon "button" at bounding box center [808, 366] width 4 height 7
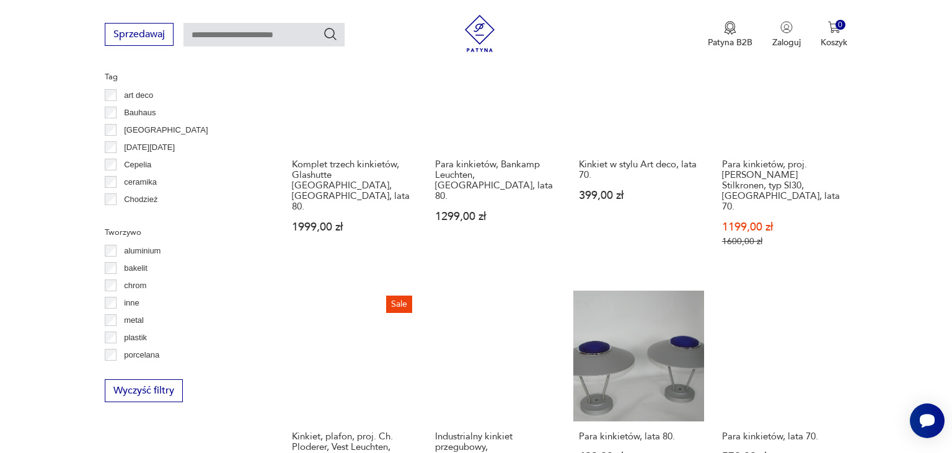
scroll to position [1273, 0]
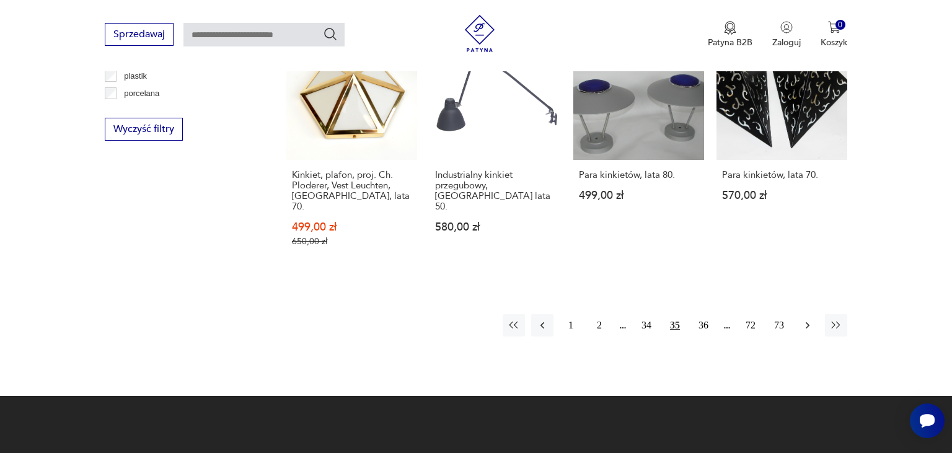
click at [805, 319] on icon "button" at bounding box center [807, 325] width 12 height 12
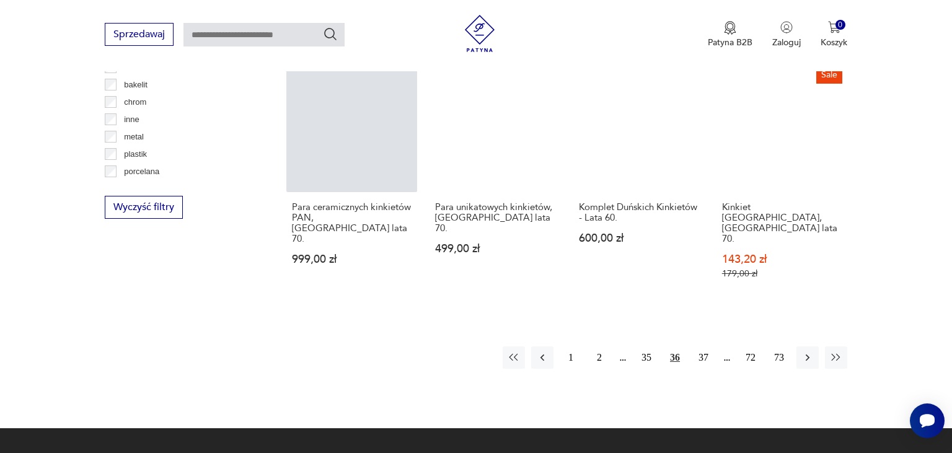
scroll to position [1207, 0]
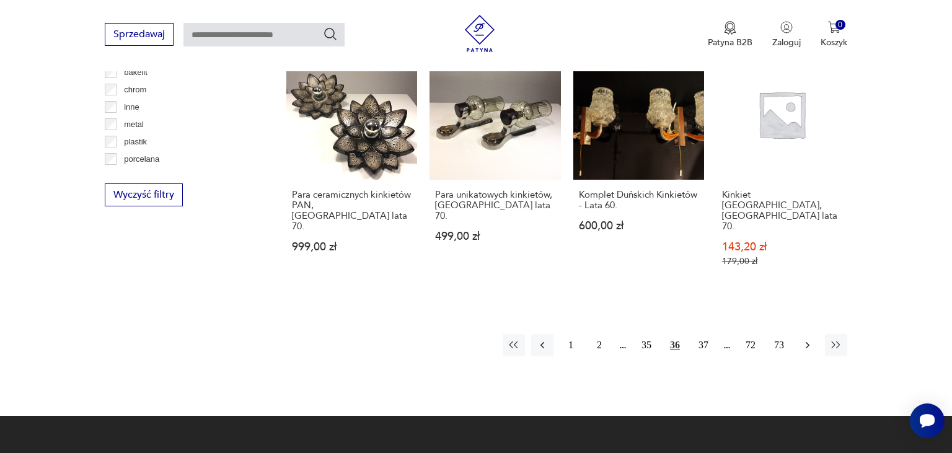
click at [803, 339] on icon "button" at bounding box center [807, 345] width 12 height 12
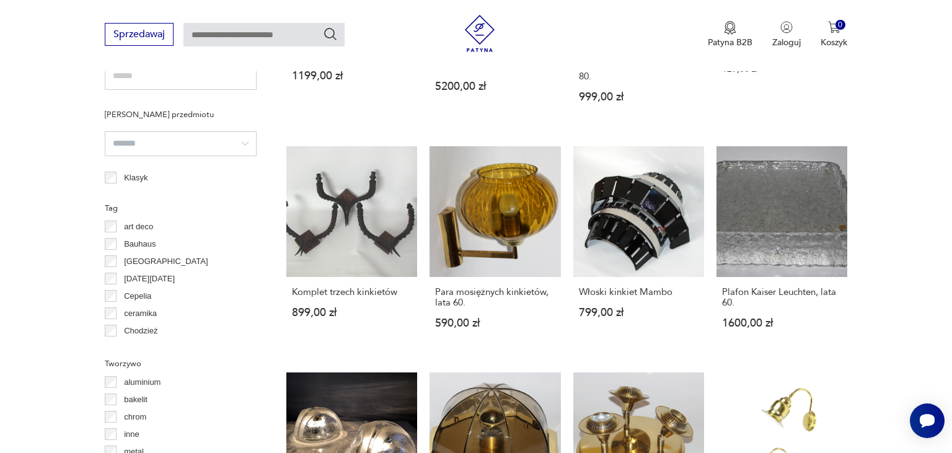
scroll to position [1076, 0]
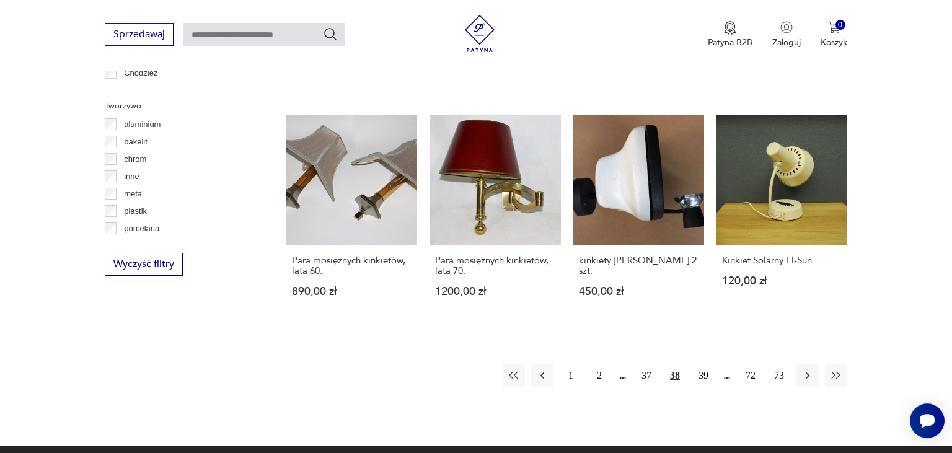
scroll to position [1207, 0]
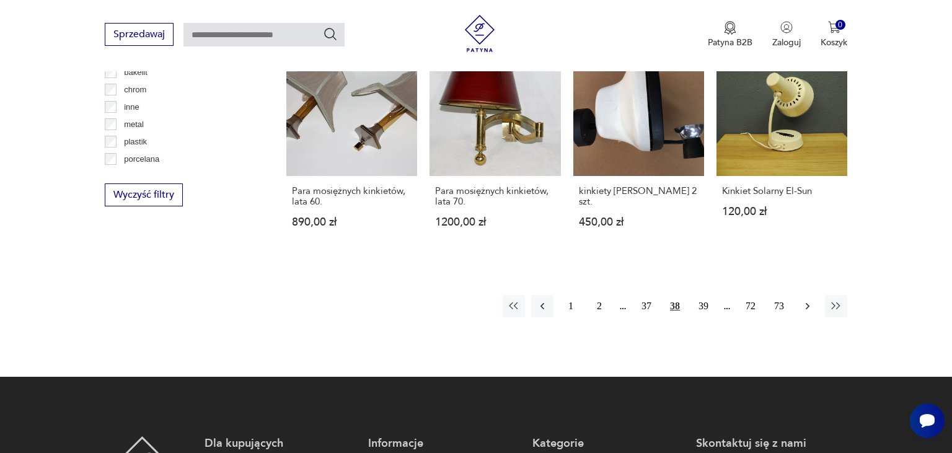
click at [809, 295] on button "button" at bounding box center [807, 306] width 22 height 22
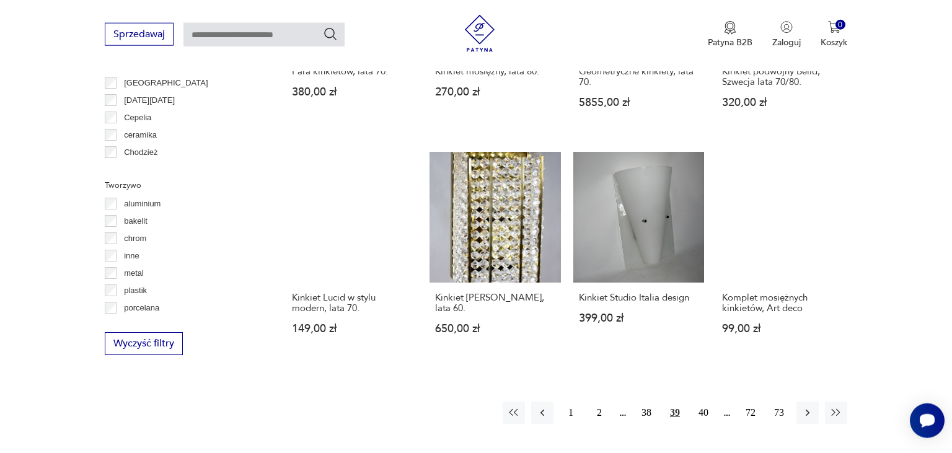
scroll to position [1207, 0]
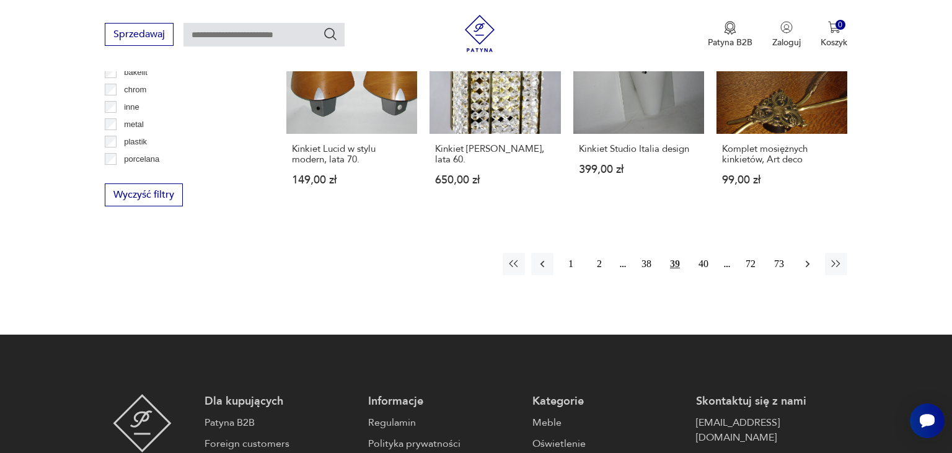
click at [808, 258] on icon "button" at bounding box center [807, 264] width 12 height 12
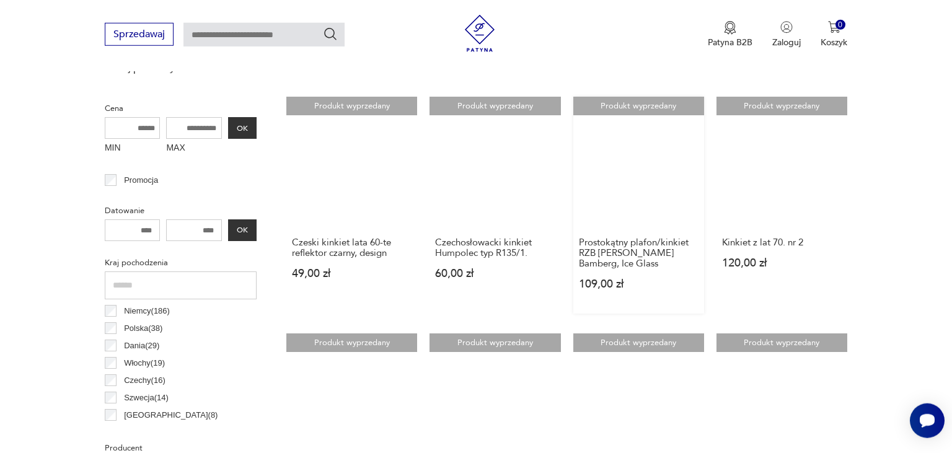
scroll to position [488, 0]
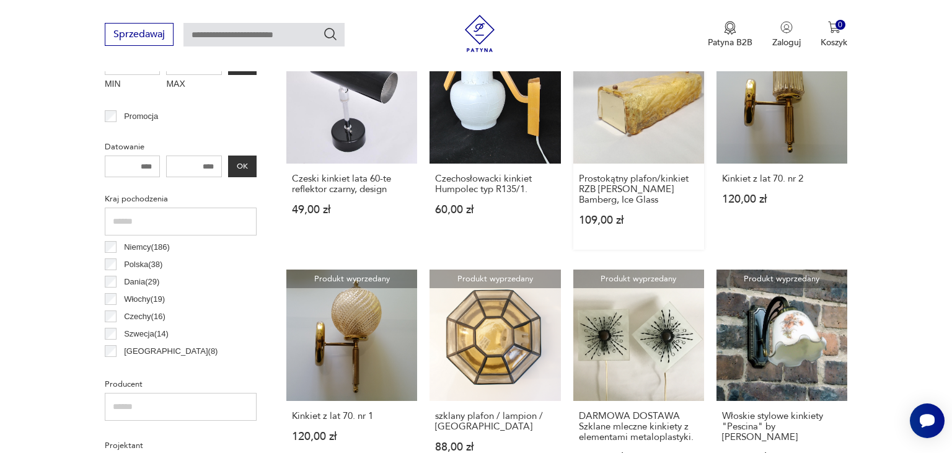
click at [670, 99] on link "Produkt wyprzedany Prostokątny plafon/kinkiet RZB [PERSON_NAME] Bamberg, Ice Gl…" at bounding box center [638, 141] width 131 height 217
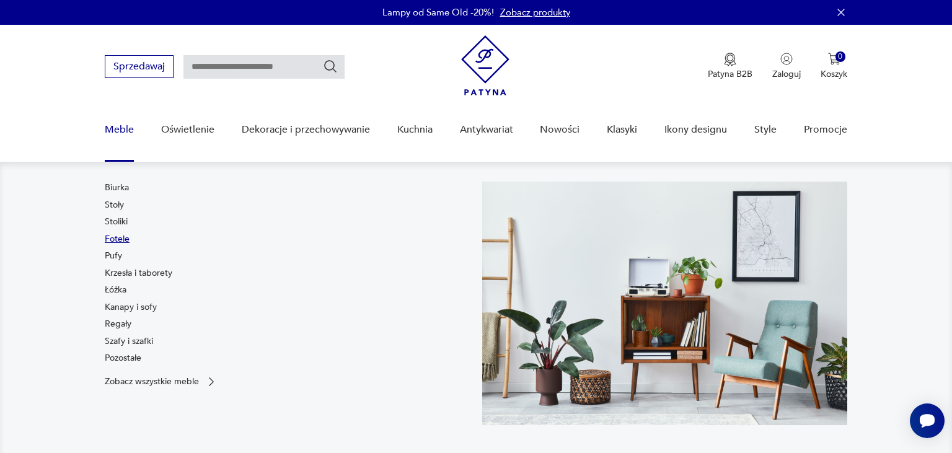
click at [118, 236] on link "Fotele" at bounding box center [117, 239] width 25 height 12
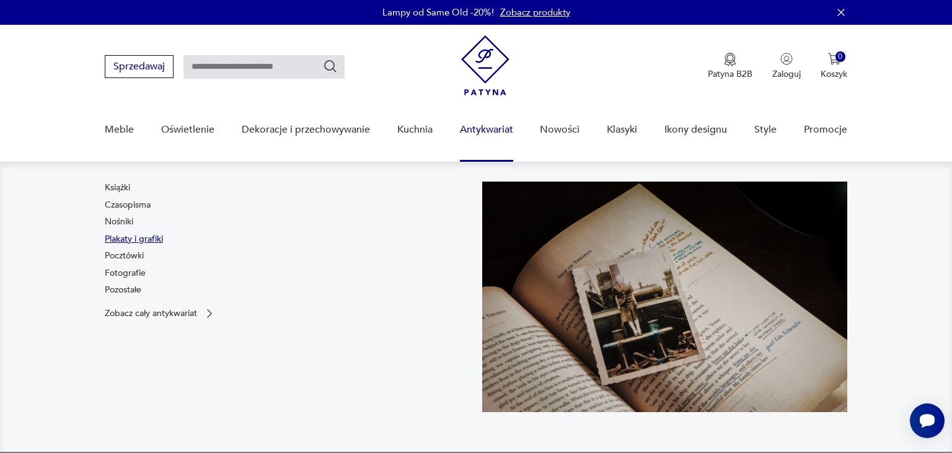
click at [138, 239] on link "Plakaty i grafiki" at bounding box center [134, 239] width 58 height 12
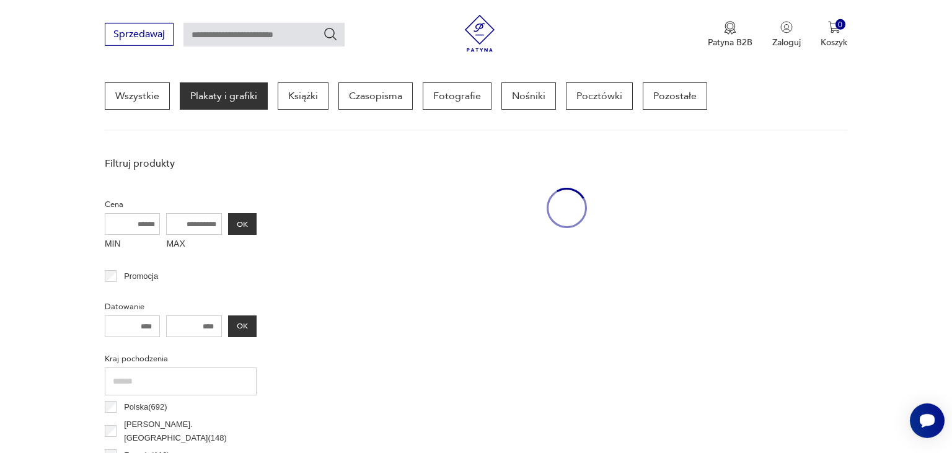
scroll to position [328, 0]
